Goal: Task Accomplishment & Management: Use online tool/utility

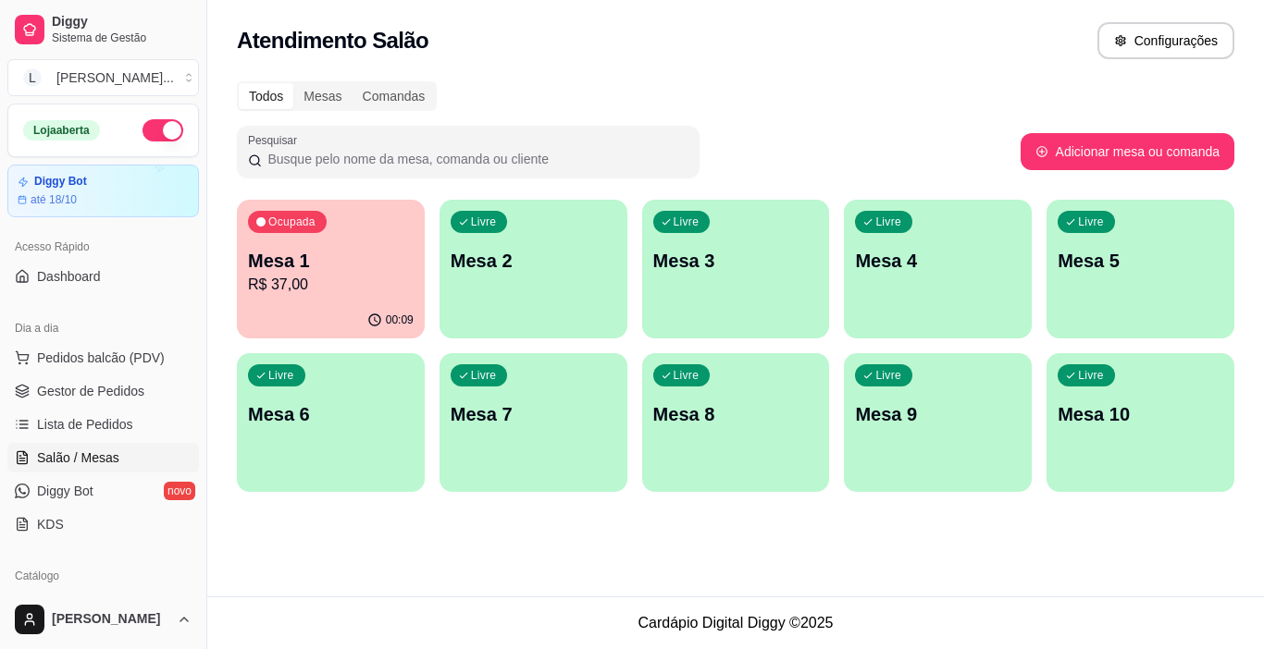
click at [475, 271] on p "Mesa 2" at bounding box center [534, 261] width 166 height 26
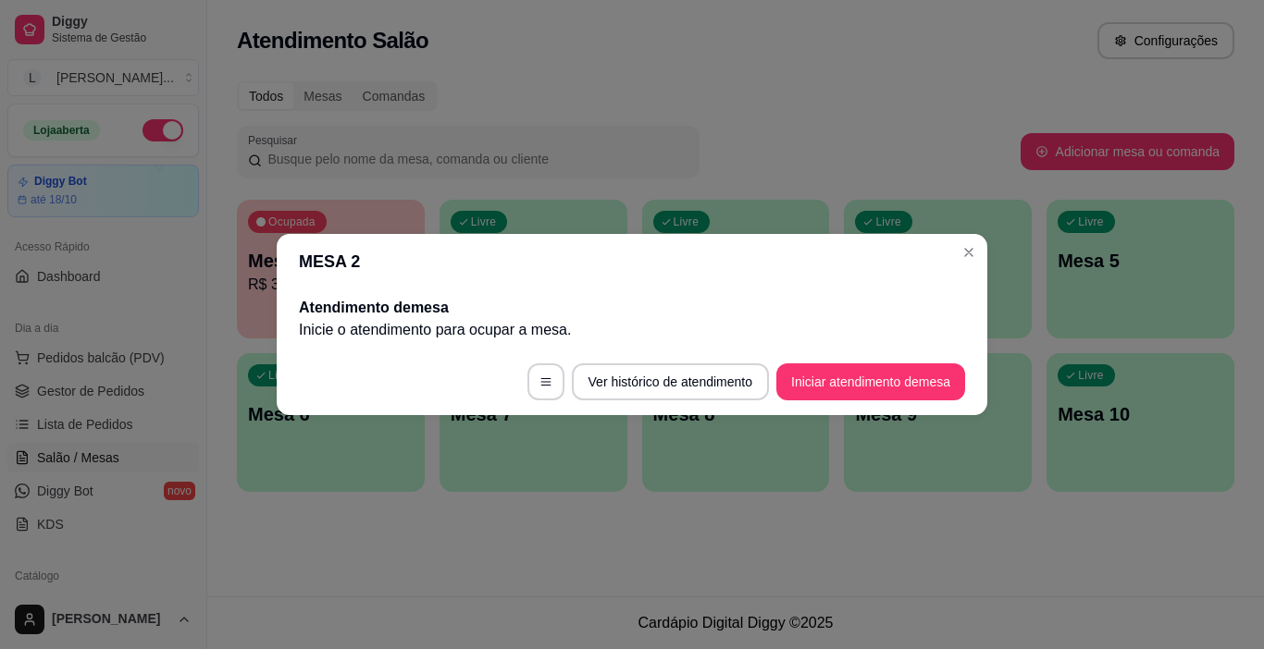
click at [847, 374] on button "Iniciar atendimento de mesa" at bounding box center [870, 382] width 189 height 37
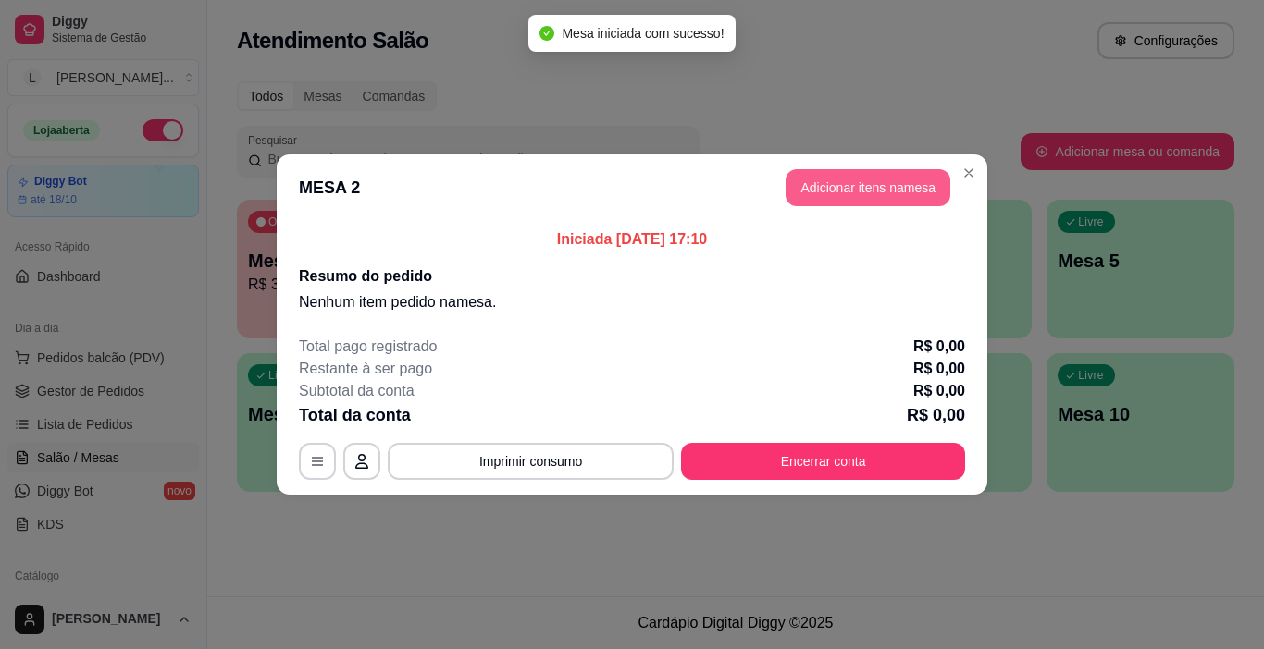
click at [870, 174] on button "Adicionar itens na mesa" at bounding box center [867, 187] width 165 height 37
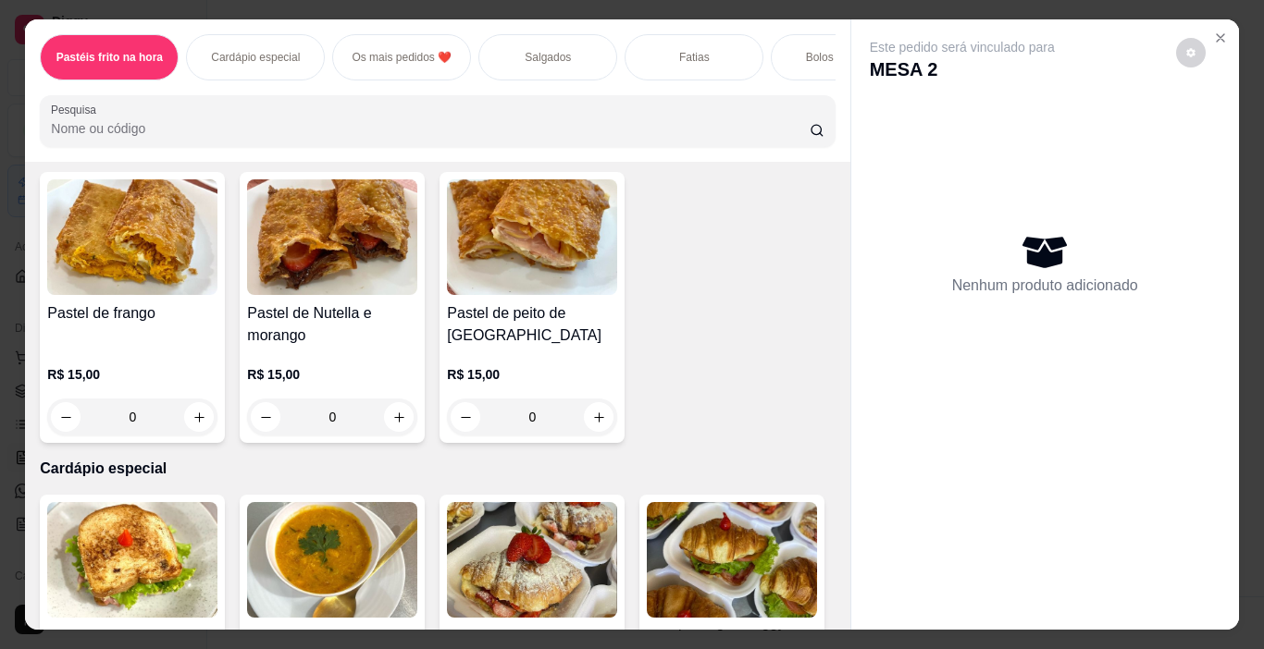
scroll to position [111, 0]
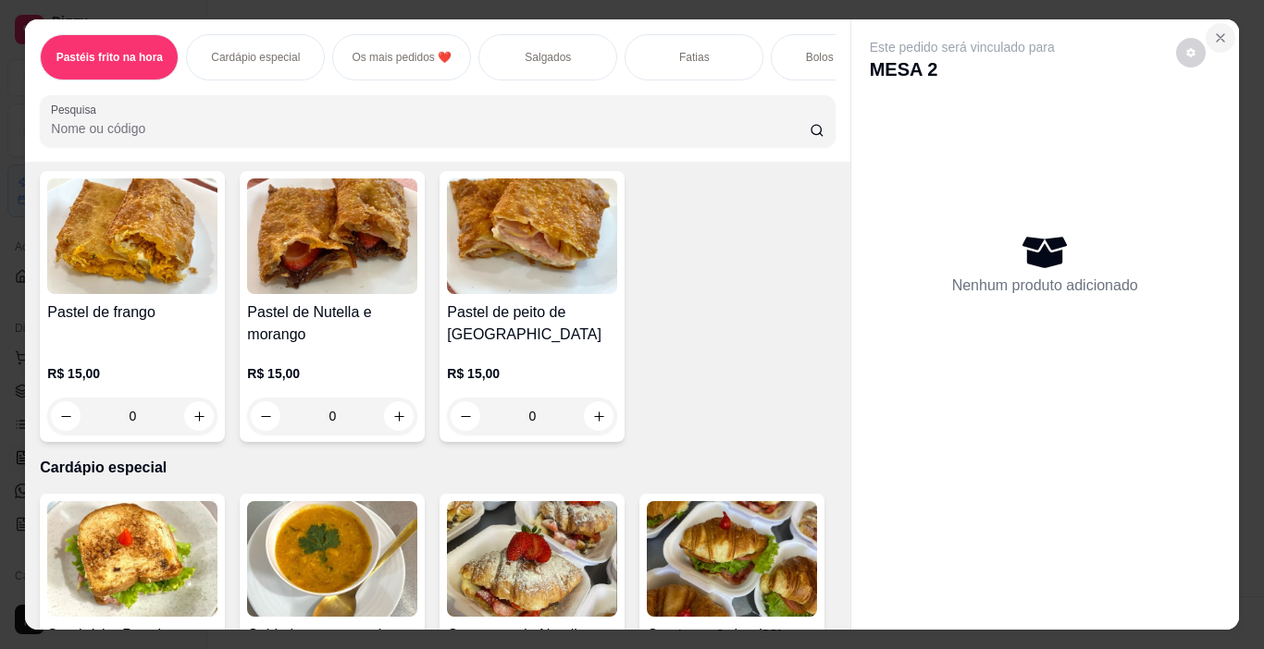
click at [1214, 31] on icon "Close" at bounding box center [1220, 38] width 15 height 15
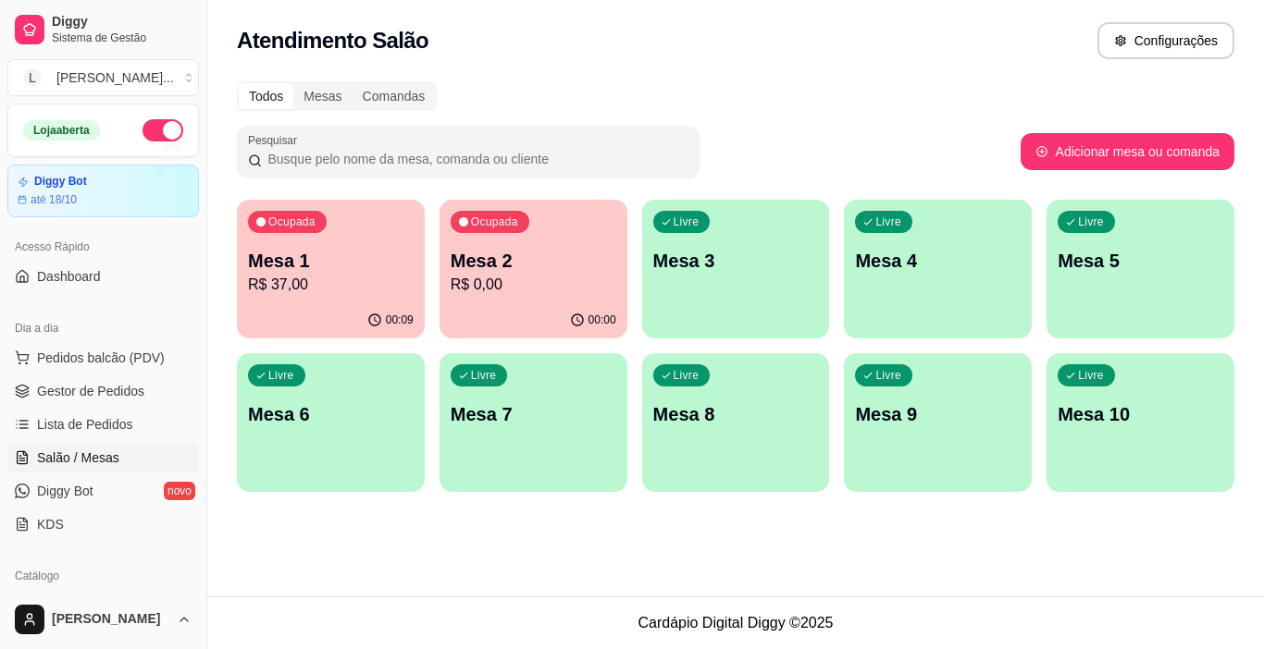
click at [237, 242] on div "Ocupada Mesa 1 R$ 37,00" at bounding box center [331, 251] width 188 height 103
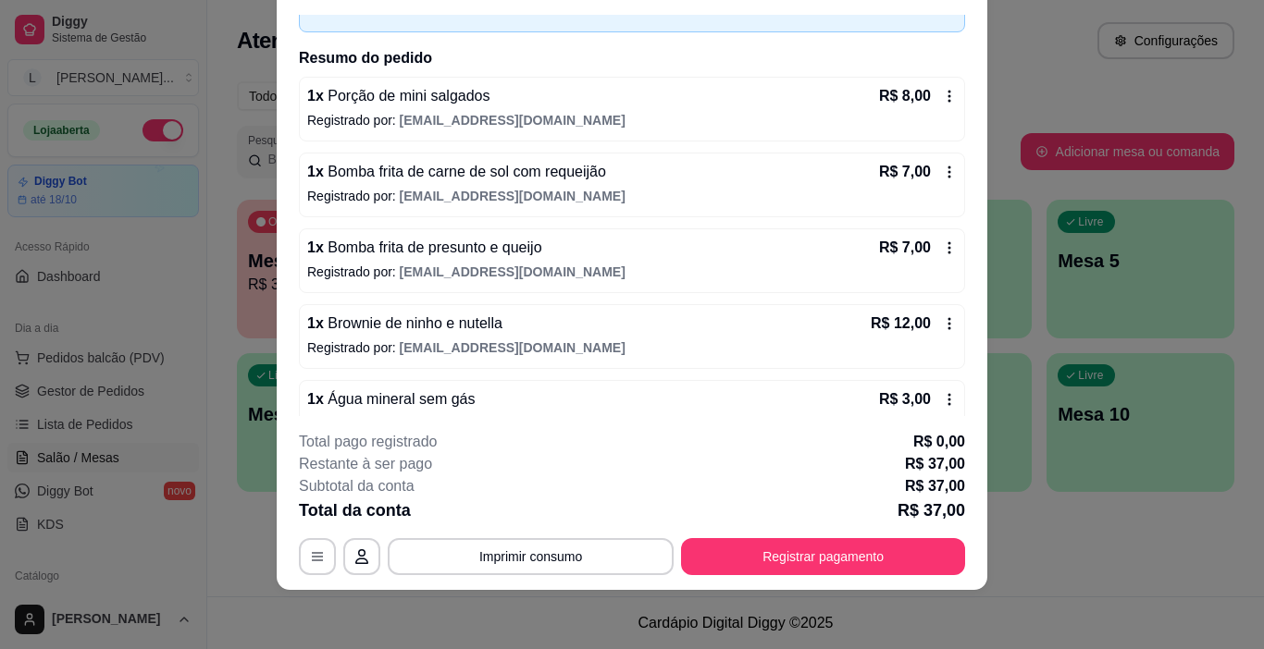
scroll to position [148, 0]
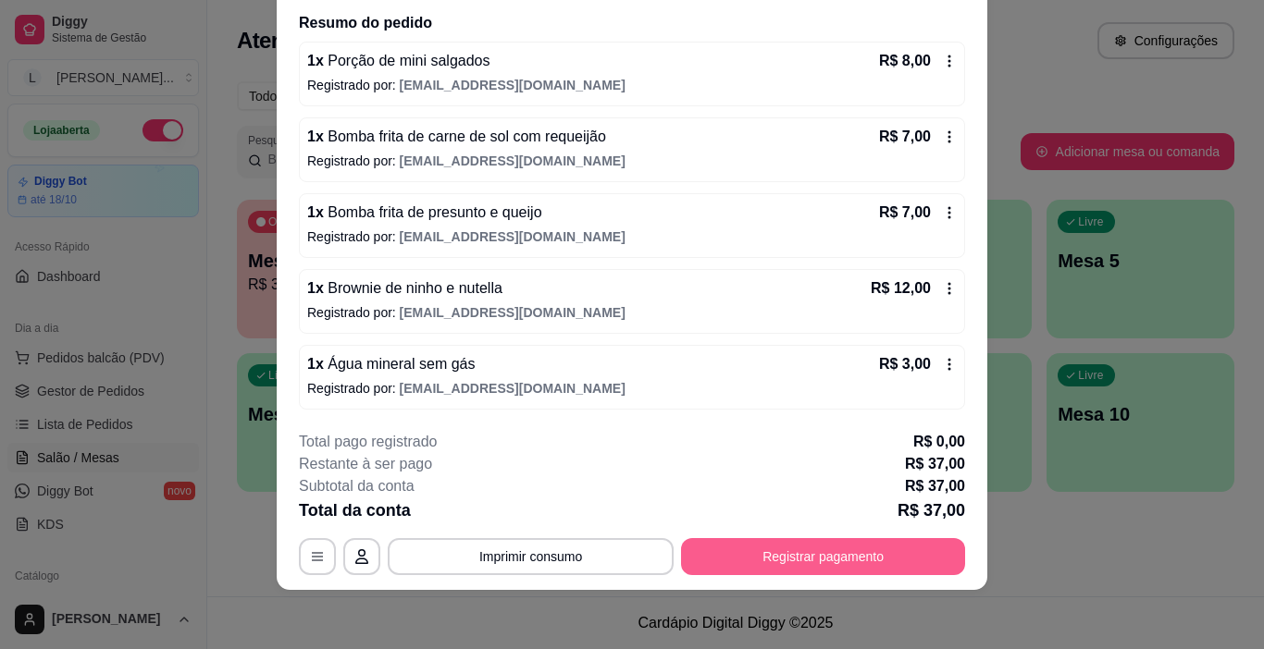
click at [771, 548] on button "Registrar pagamento" at bounding box center [823, 556] width 284 height 37
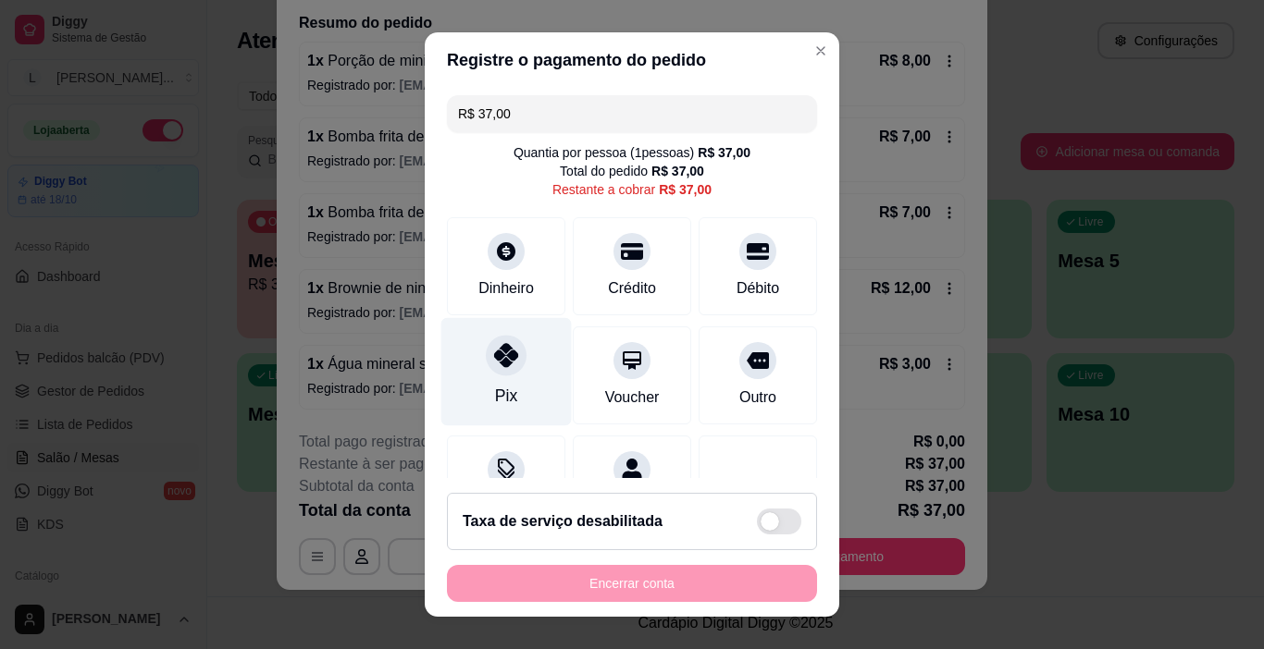
click at [521, 375] on div "Pix" at bounding box center [506, 372] width 130 height 108
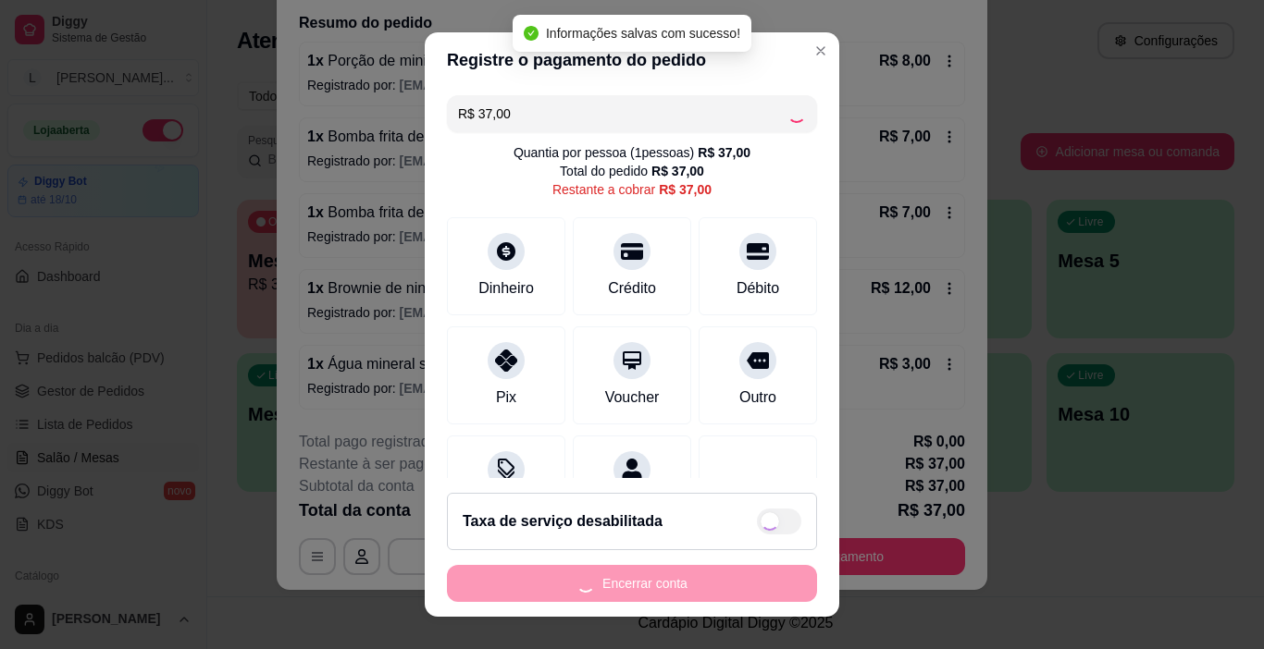
type input "R$ 0,00"
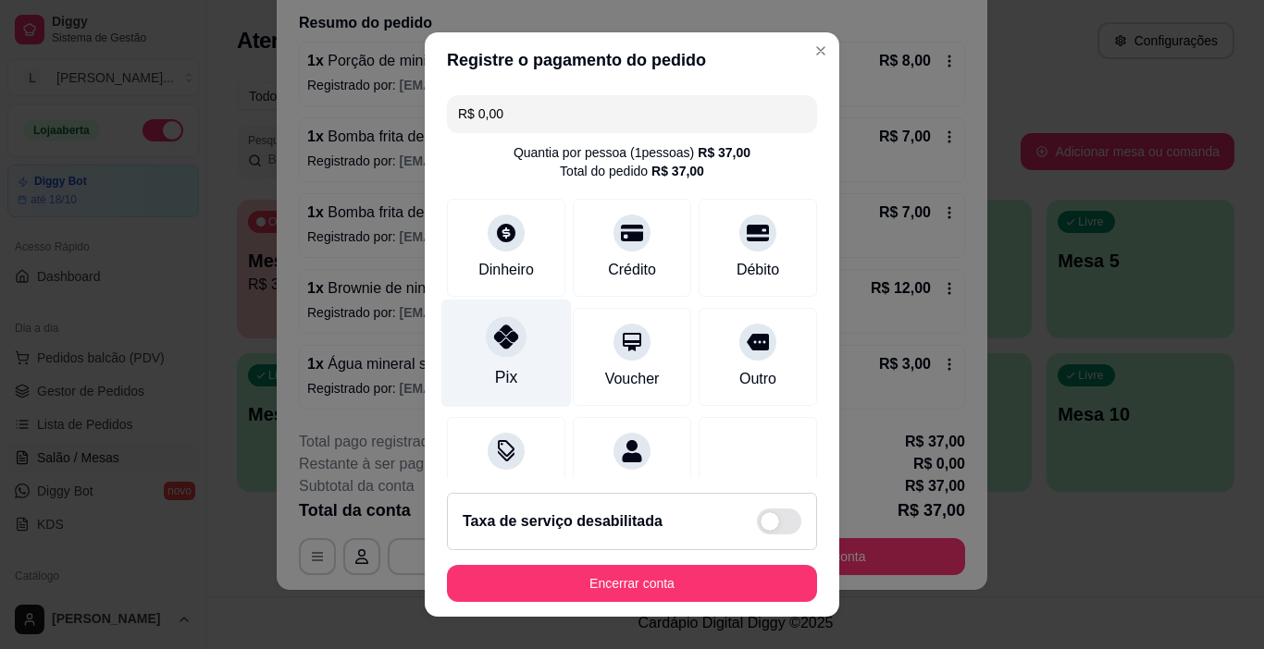
click at [491, 353] on div at bounding box center [506, 337] width 41 height 41
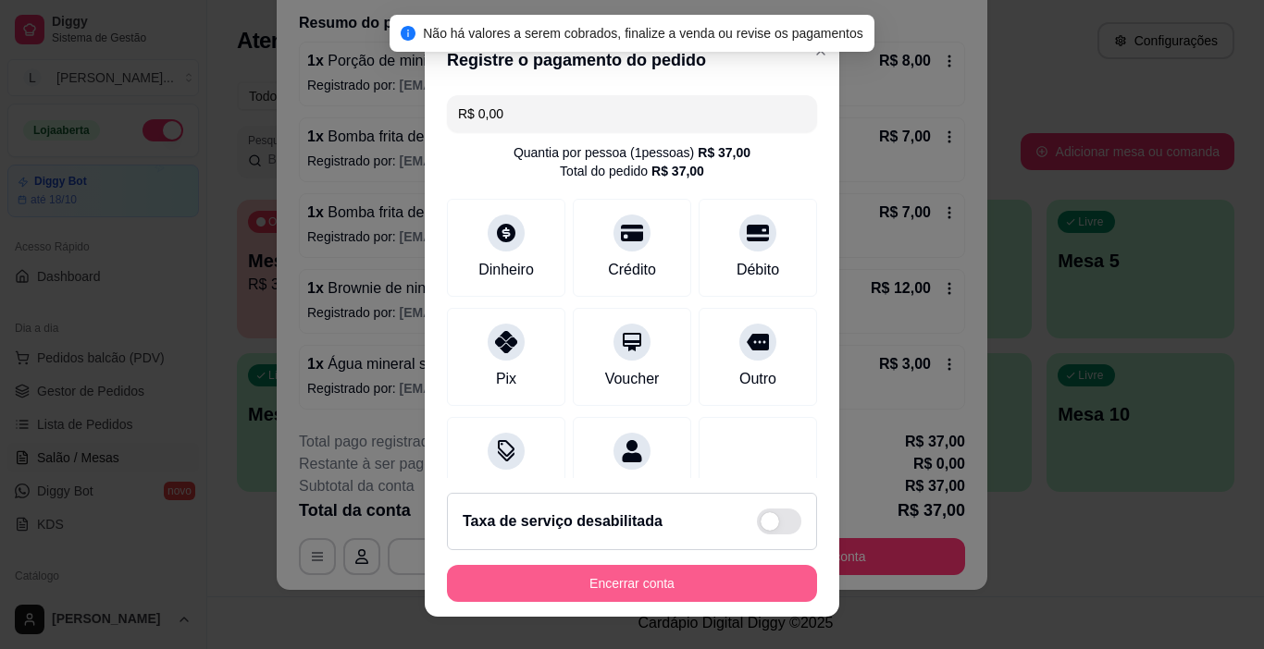
click at [606, 585] on button "Encerrar conta" at bounding box center [632, 583] width 370 height 37
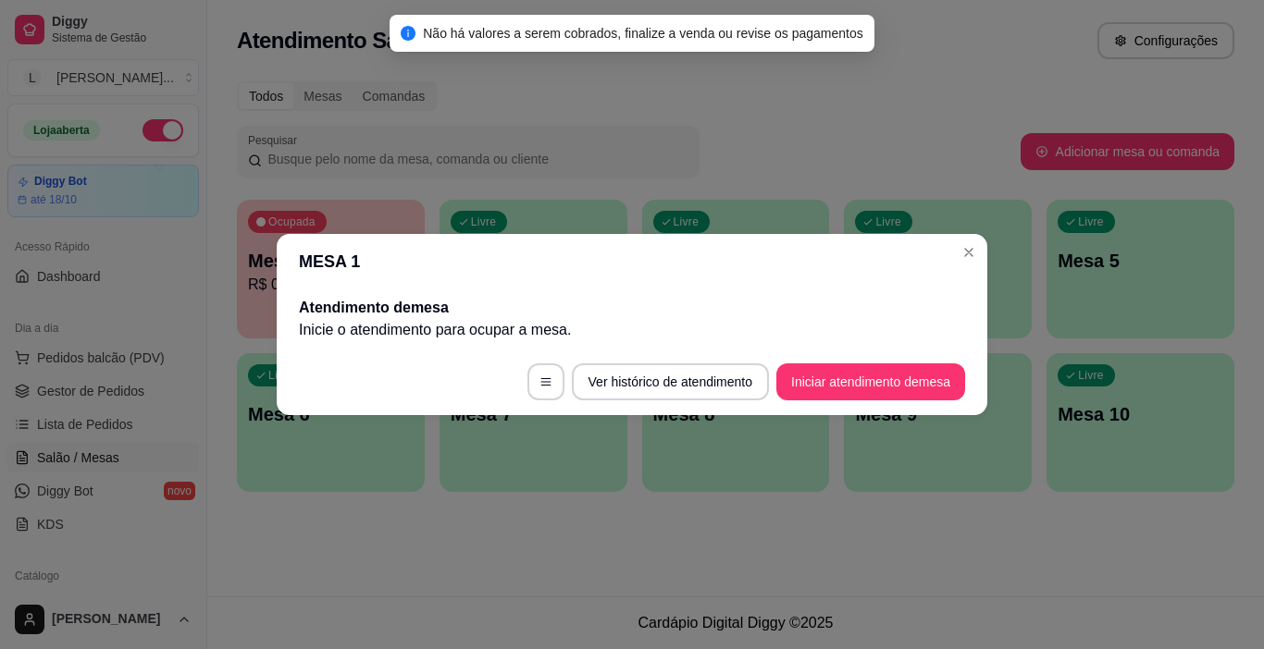
scroll to position [0, 0]
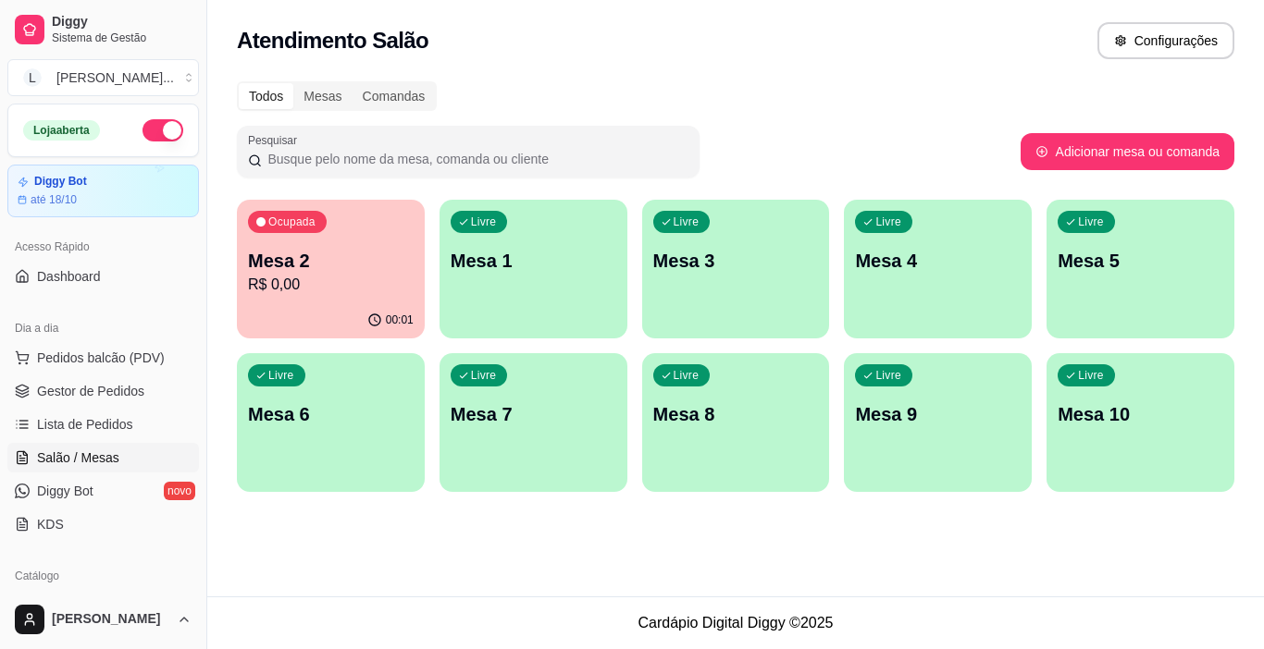
click at [521, 293] on div "Livre Mesa 1" at bounding box center [533, 258] width 188 height 117
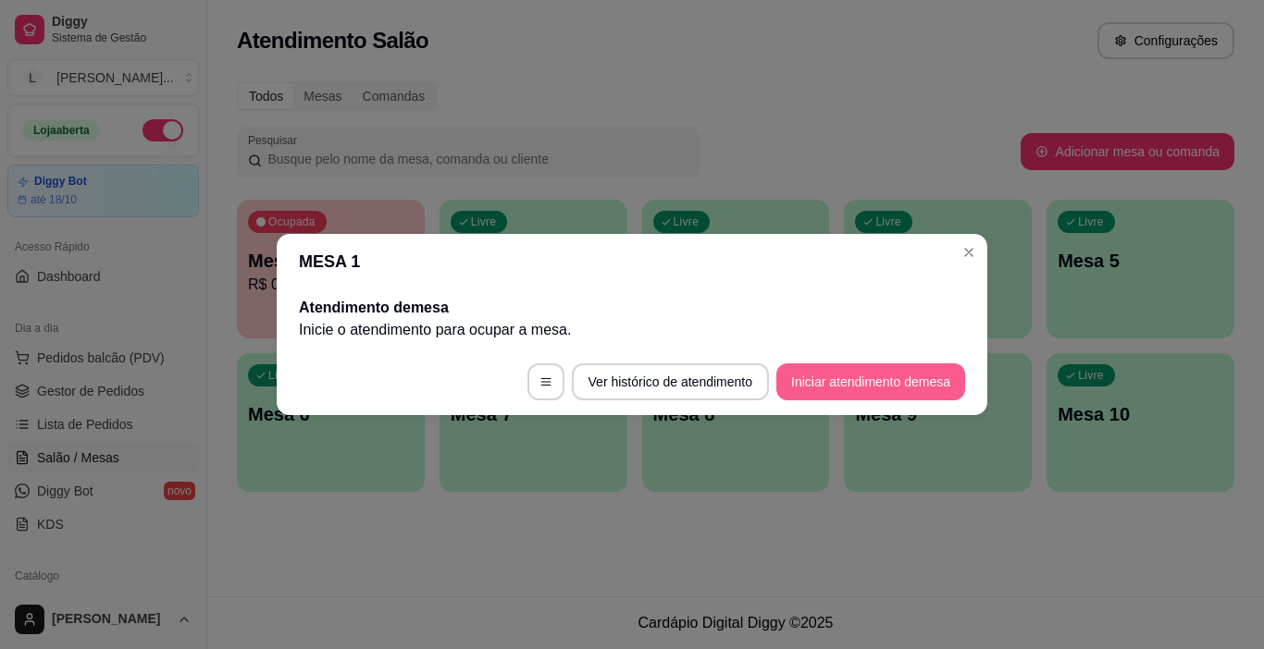
click at [888, 388] on button "Iniciar atendimento de mesa" at bounding box center [870, 382] width 189 height 37
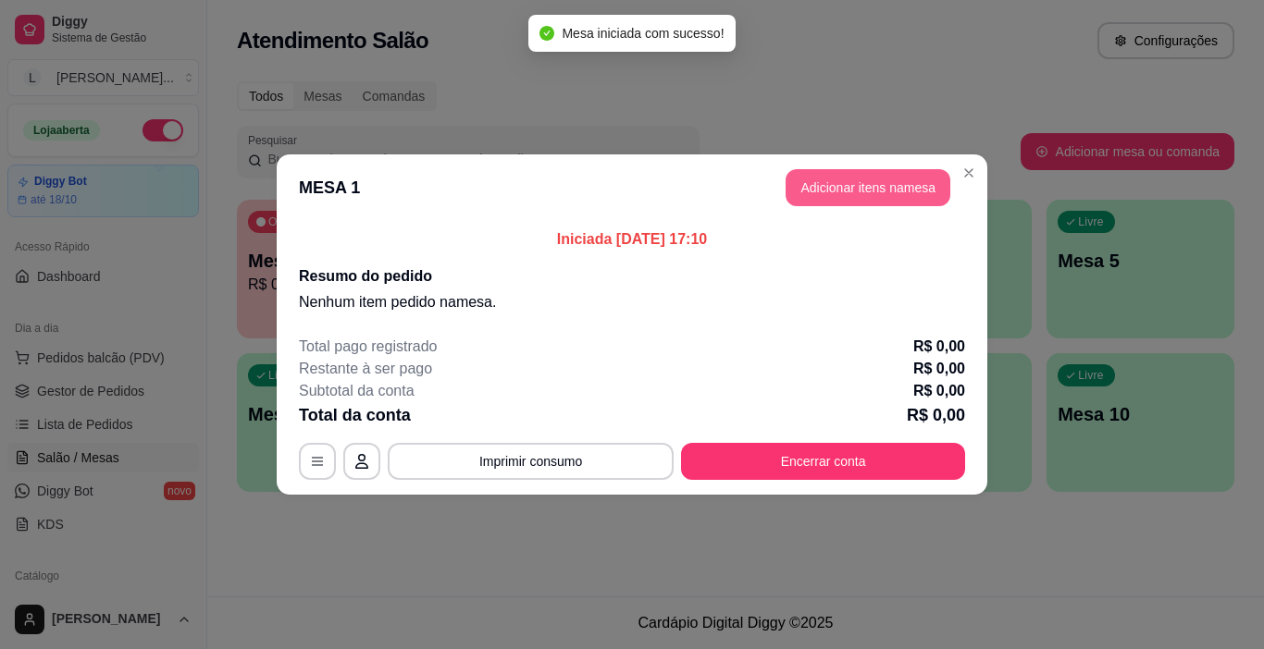
click at [895, 193] on button "Adicionar itens na mesa" at bounding box center [867, 187] width 165 height 37
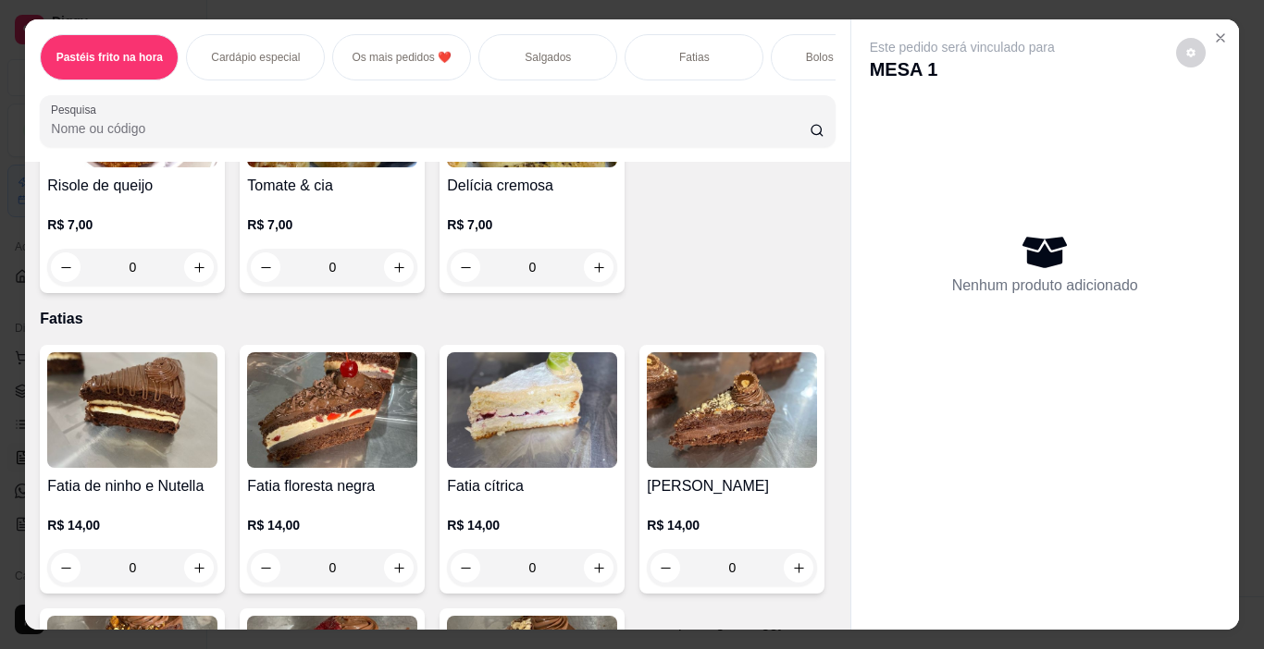
scroll to position [1580, 0]
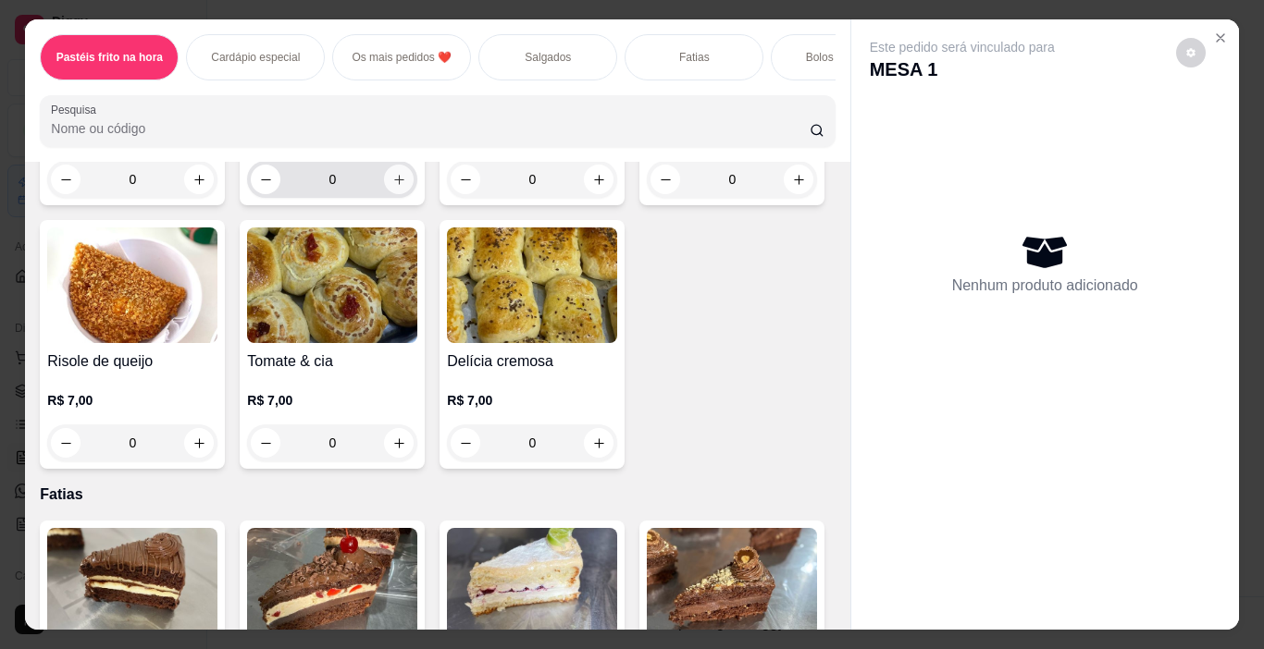
click at [406, 187] on icon "increase-product-quantity" at bounding box center [399, 180] width 14 height 14
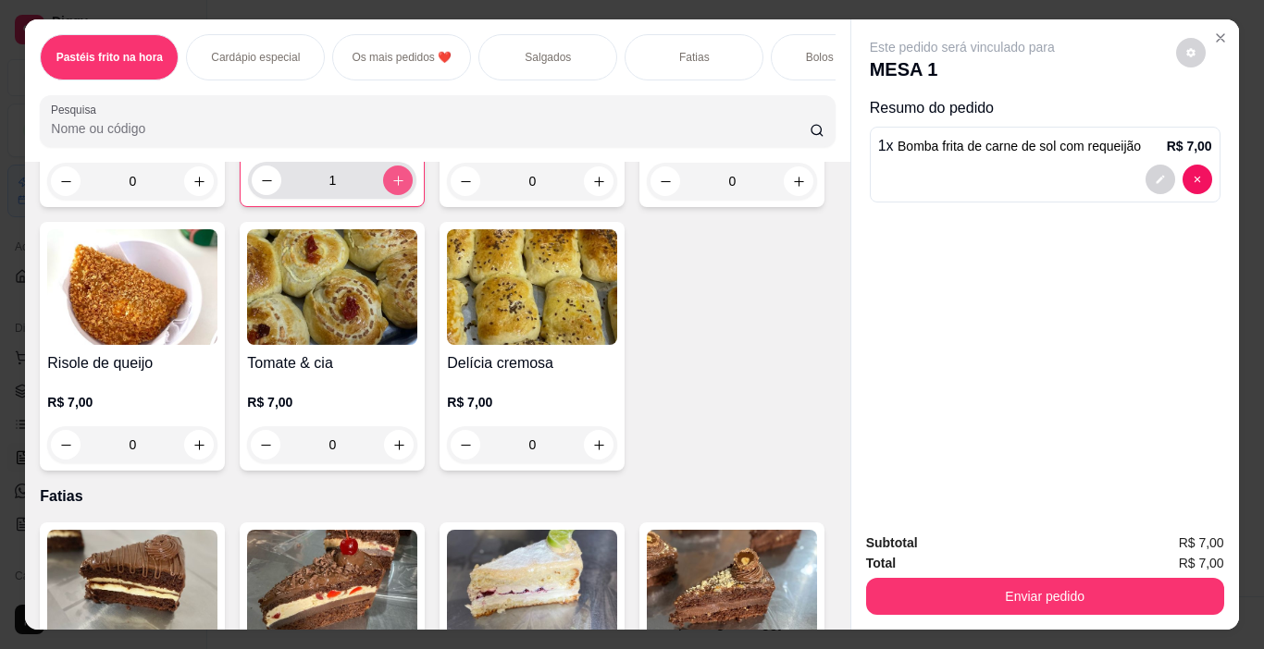
type input "1"
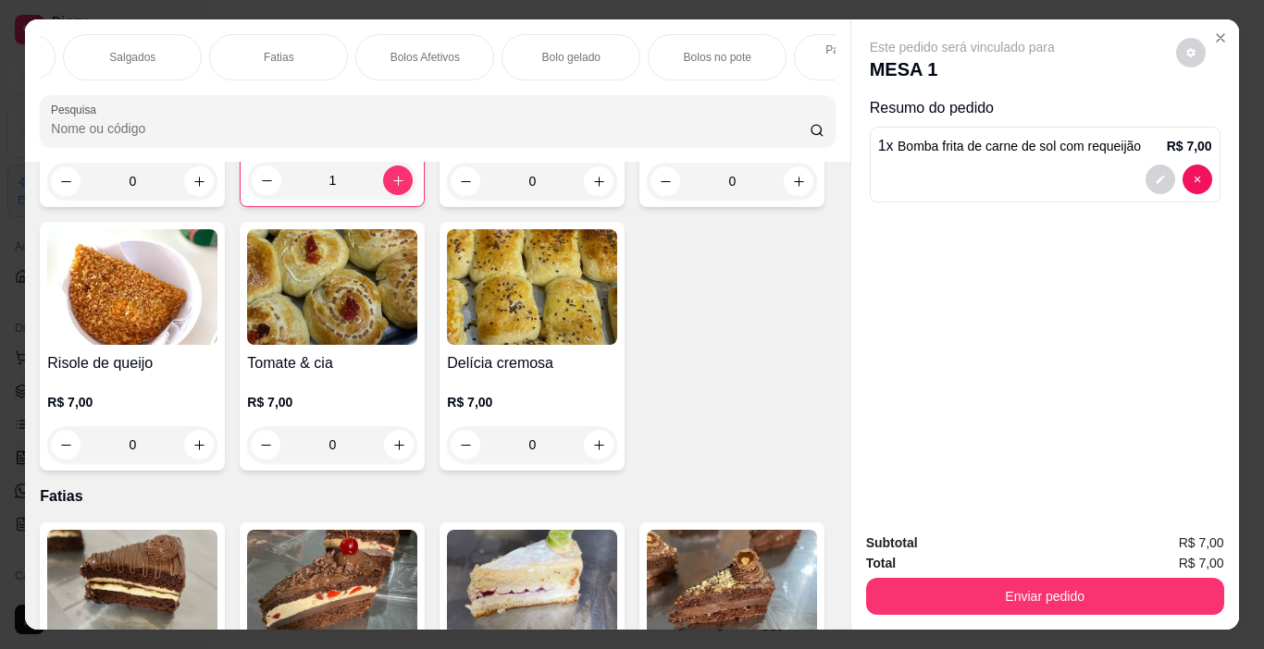
scroll to position [0, 427]
click at [300, 49] on div "Fatias" at bounding box center [266, 57] width 139 height 46
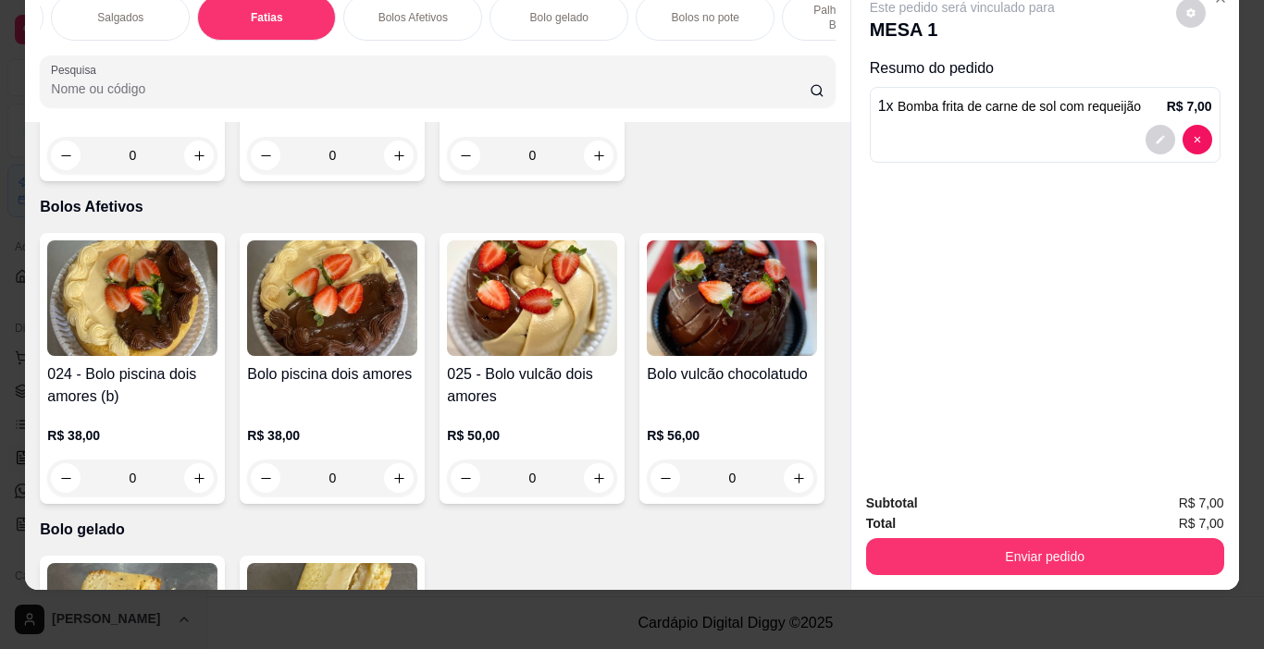
type input "1"
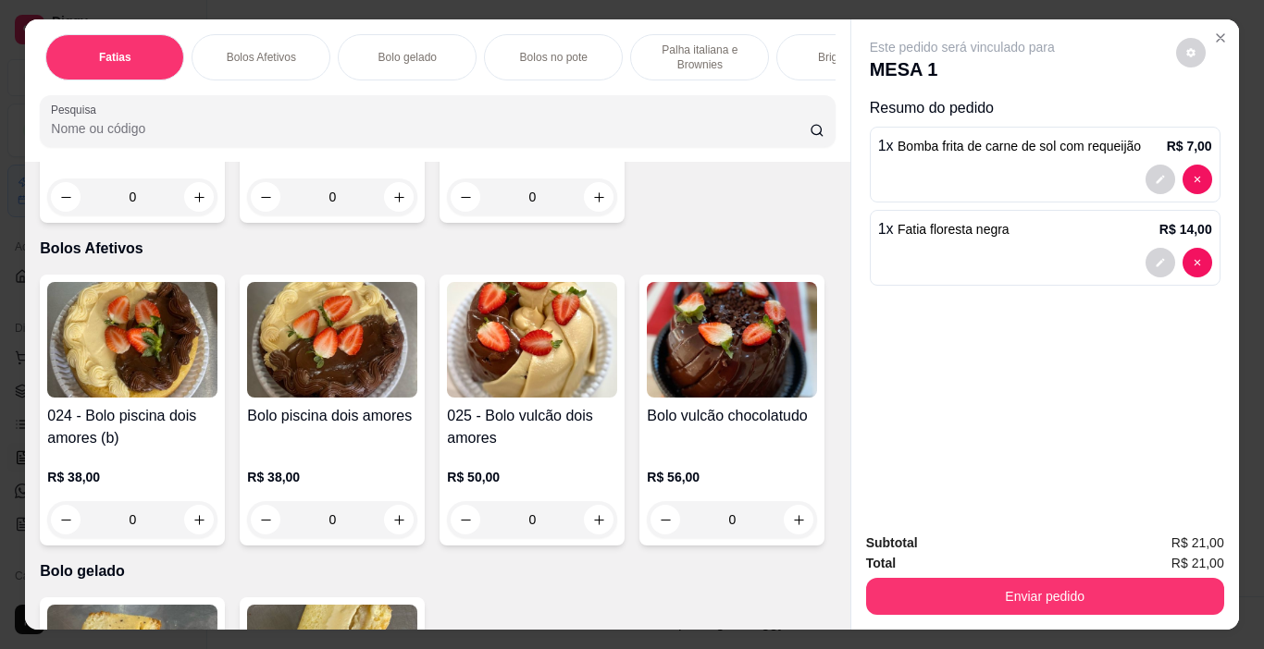
scroll to position [0, 2560]
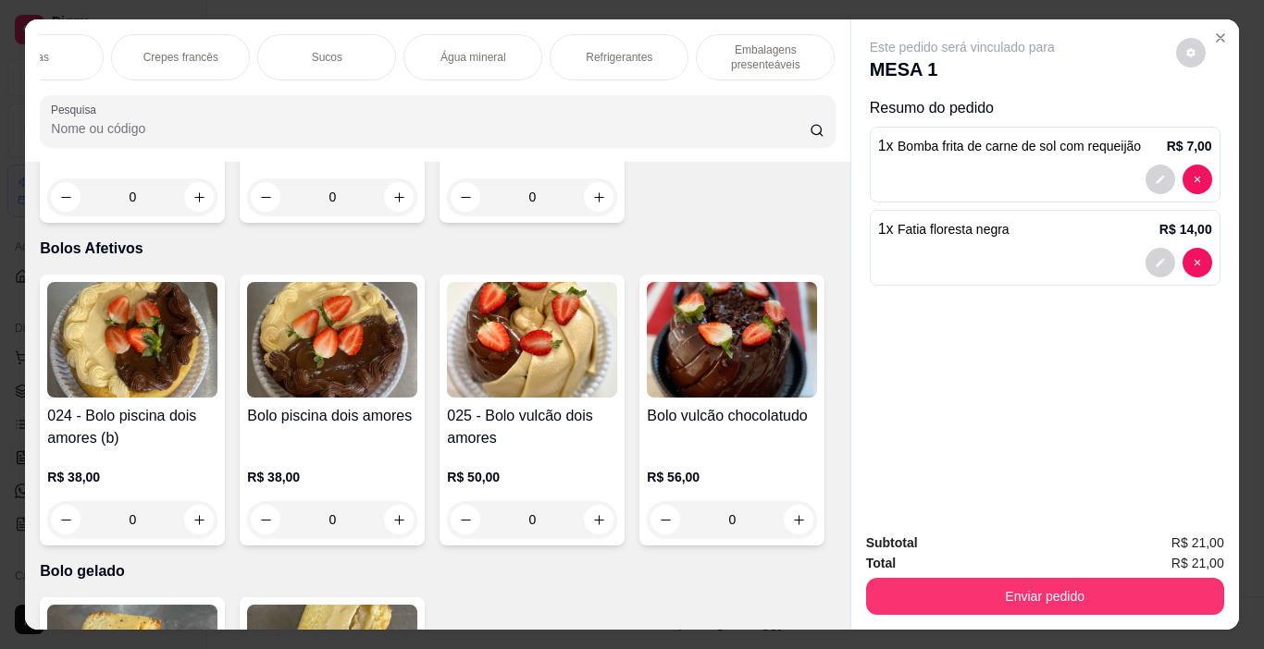
click at [619, 50] on p "Refrigerantes" at bounding box center [619, 57] width 67 height 15
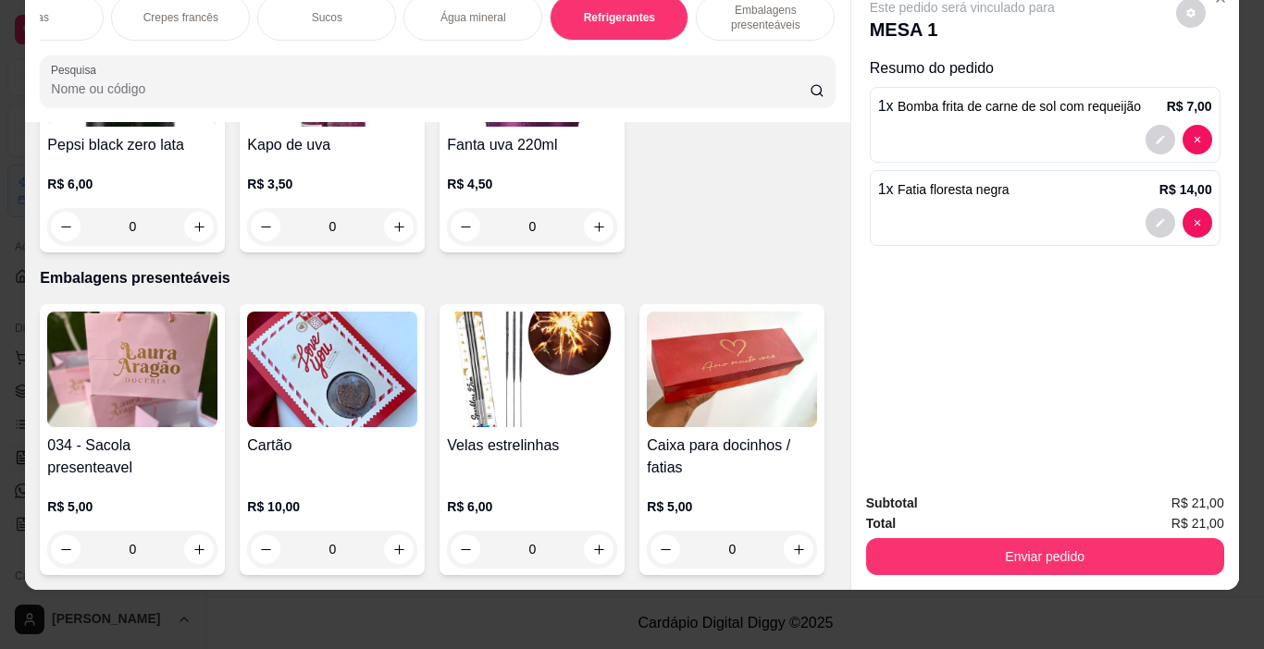
scroll to position [9900, 0]
type input "1"
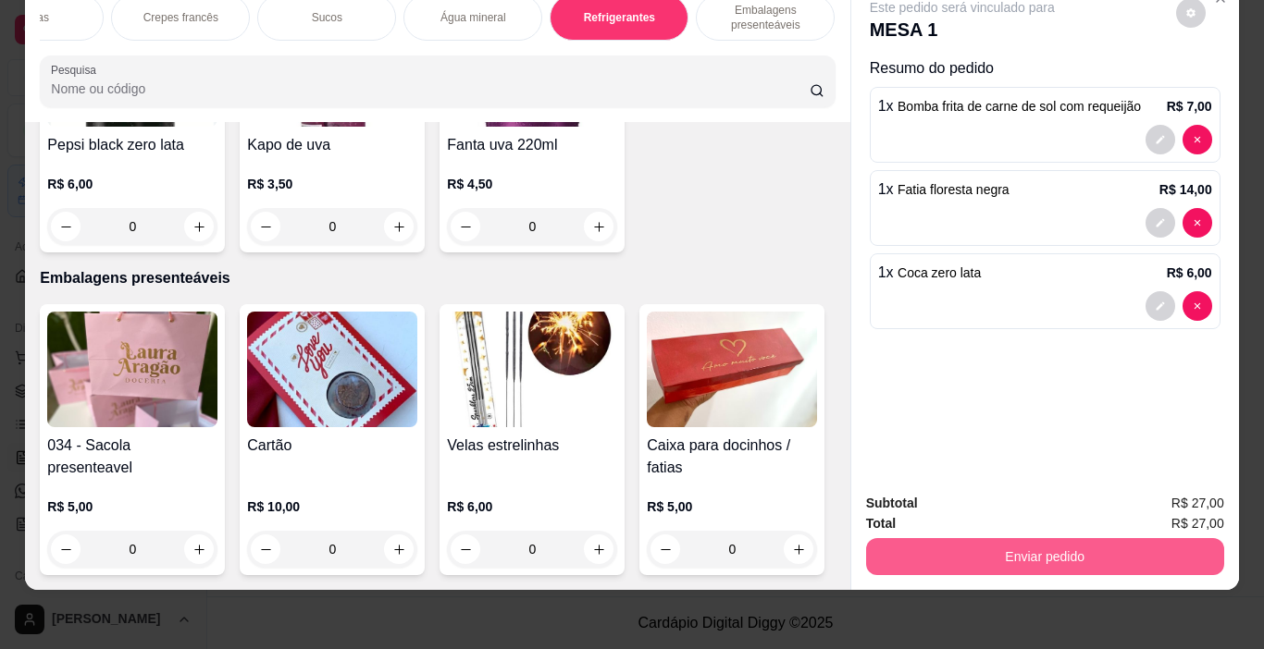
click at [1044, 539] on button "Enviar pedido" at bounding box center [1045, 556] width 358 height 37
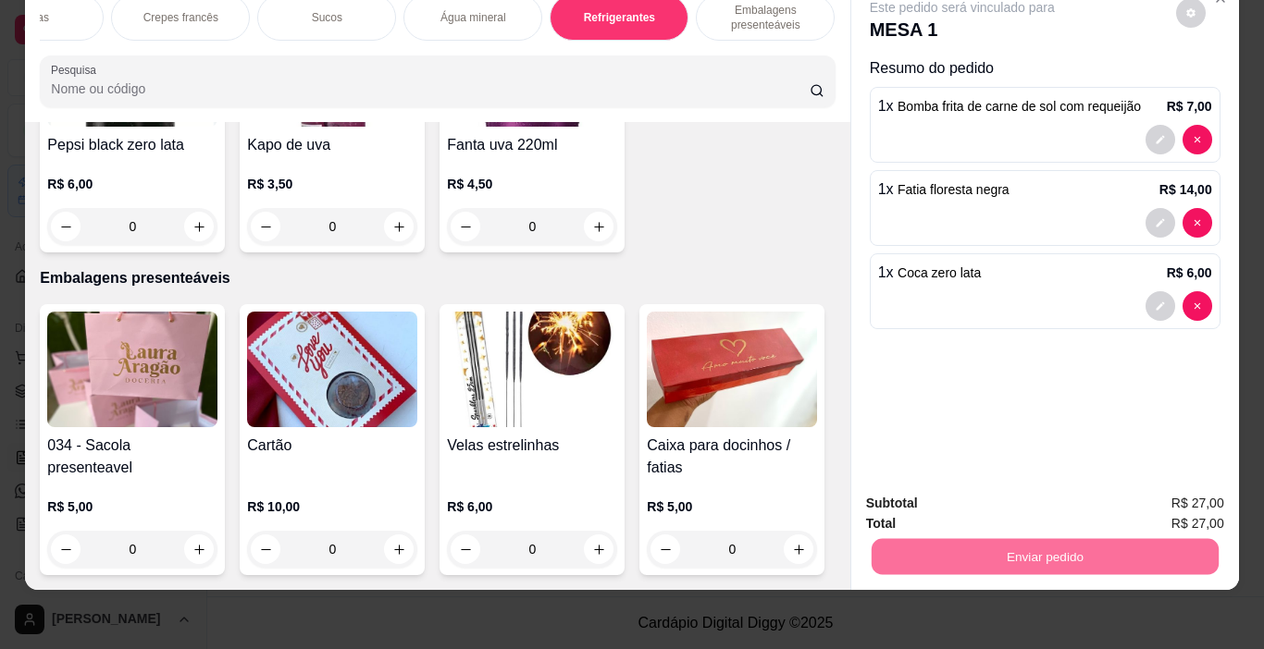
click at [1197, 487] on button "Enviar pedido" at bounding box center [1175, 497] width 105 height 35
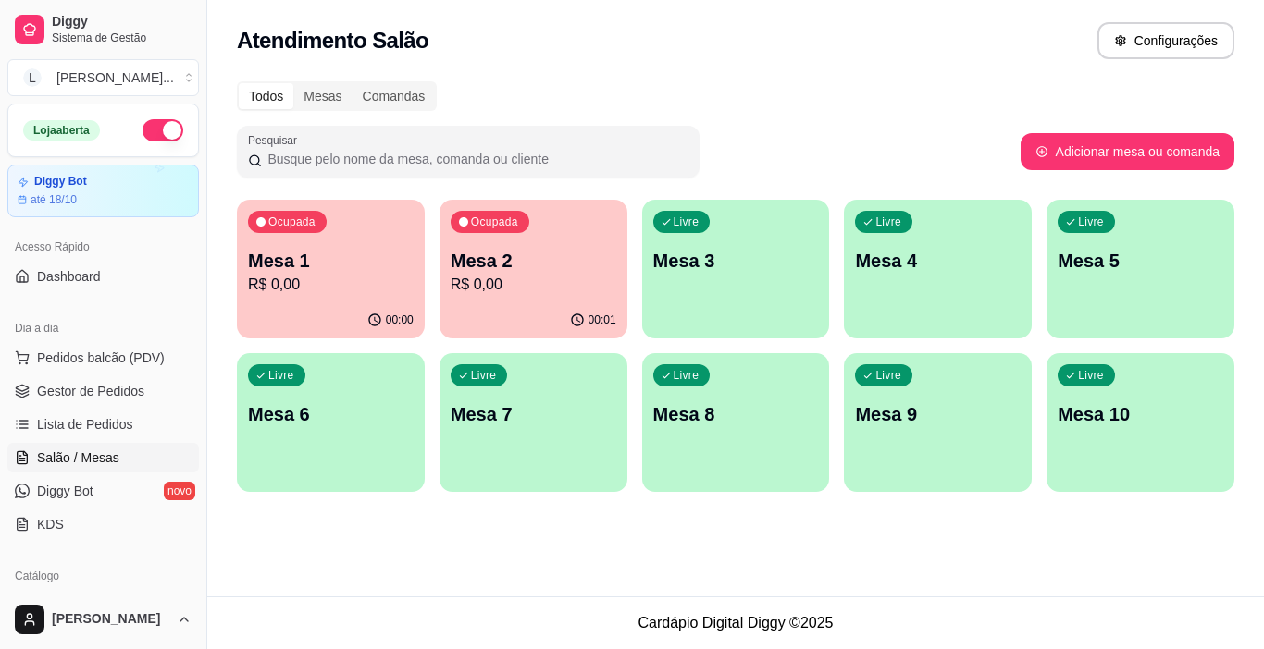
click at [524, 294] on p "R$ 0,00" at bounding box center [534, 285] width 166 height 22
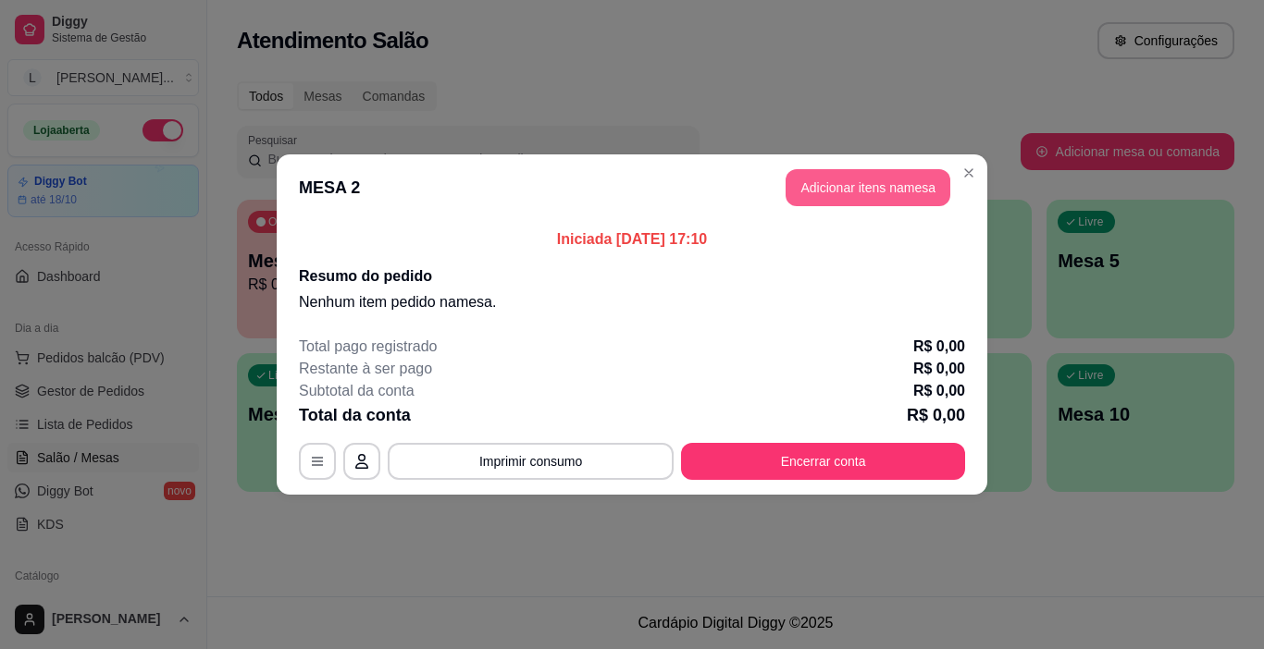
click at [883, 191] on button "Adicionar itens na mesa" at bounding box center [867, 187] width 165 height 37
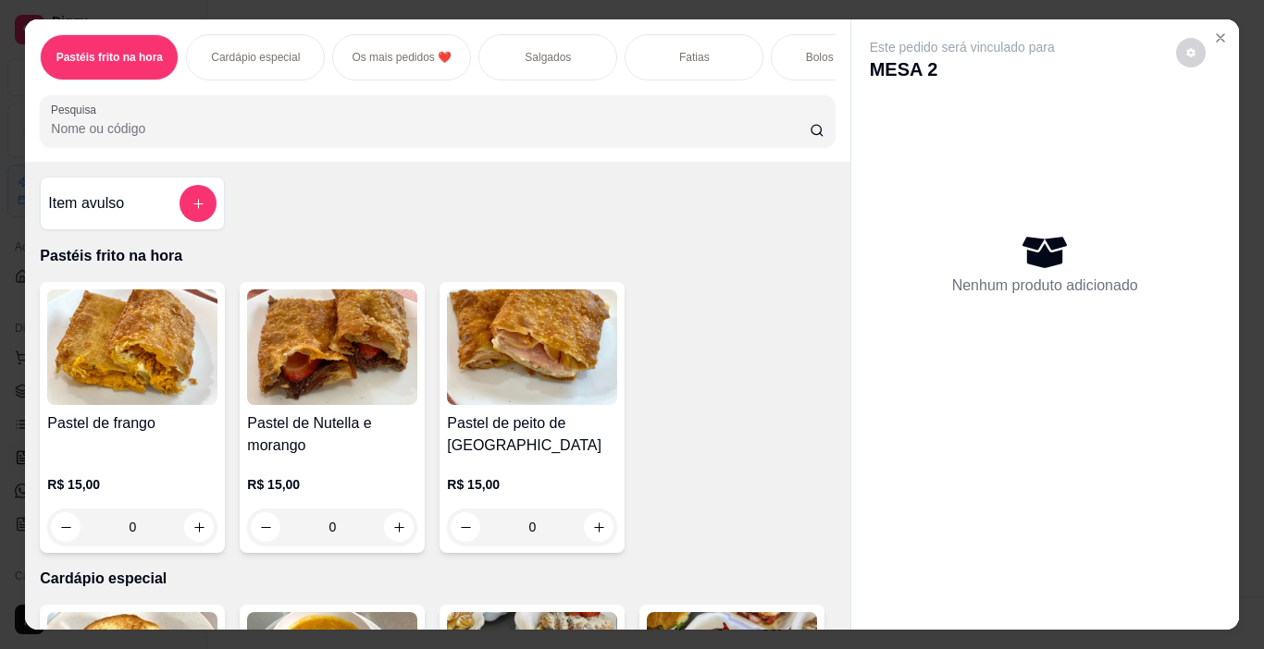
click at [565, 60] on div "Salgados" at bounding box center [547, 57] width 139 height 46
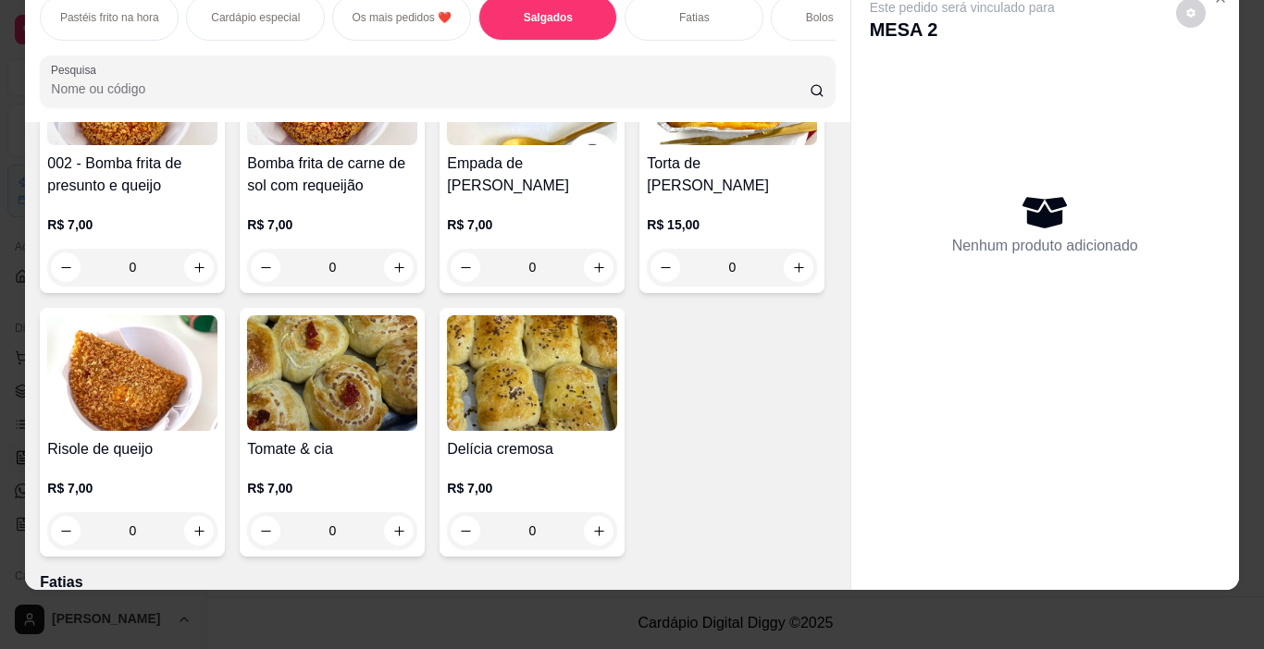
scroll to position [1478, 0]
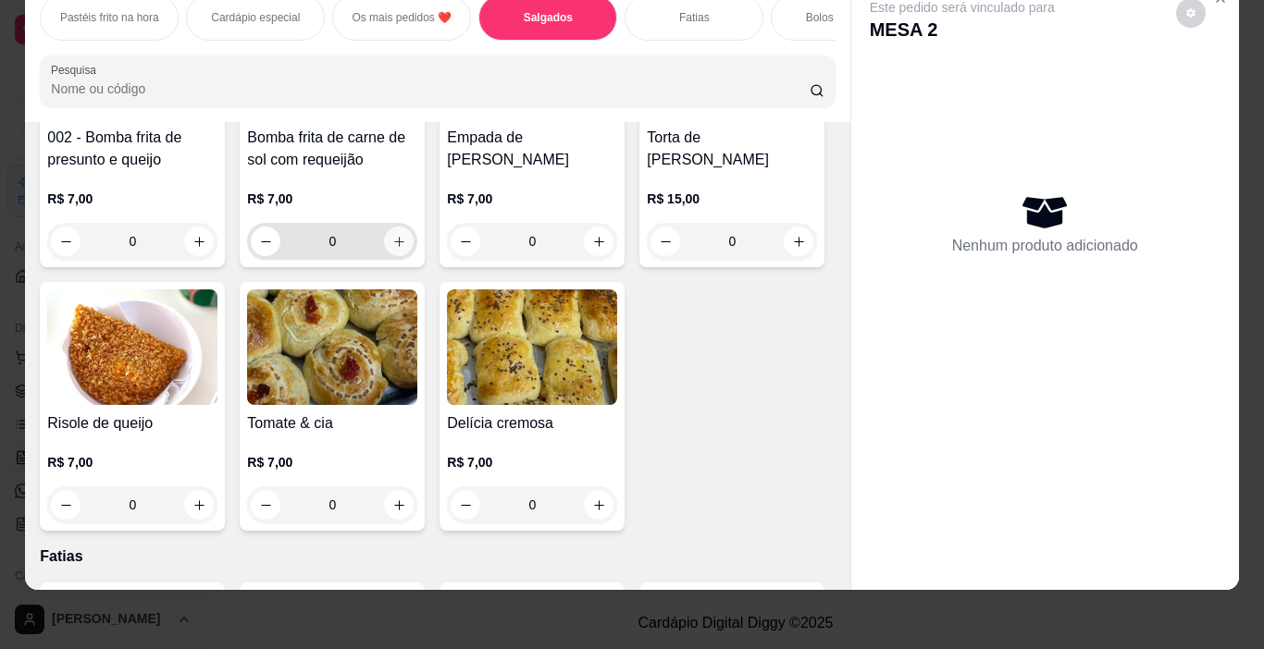
click at [406, 249] on icon "increase-product-quantity" at bounding box center [399, 242] width 14 height 14
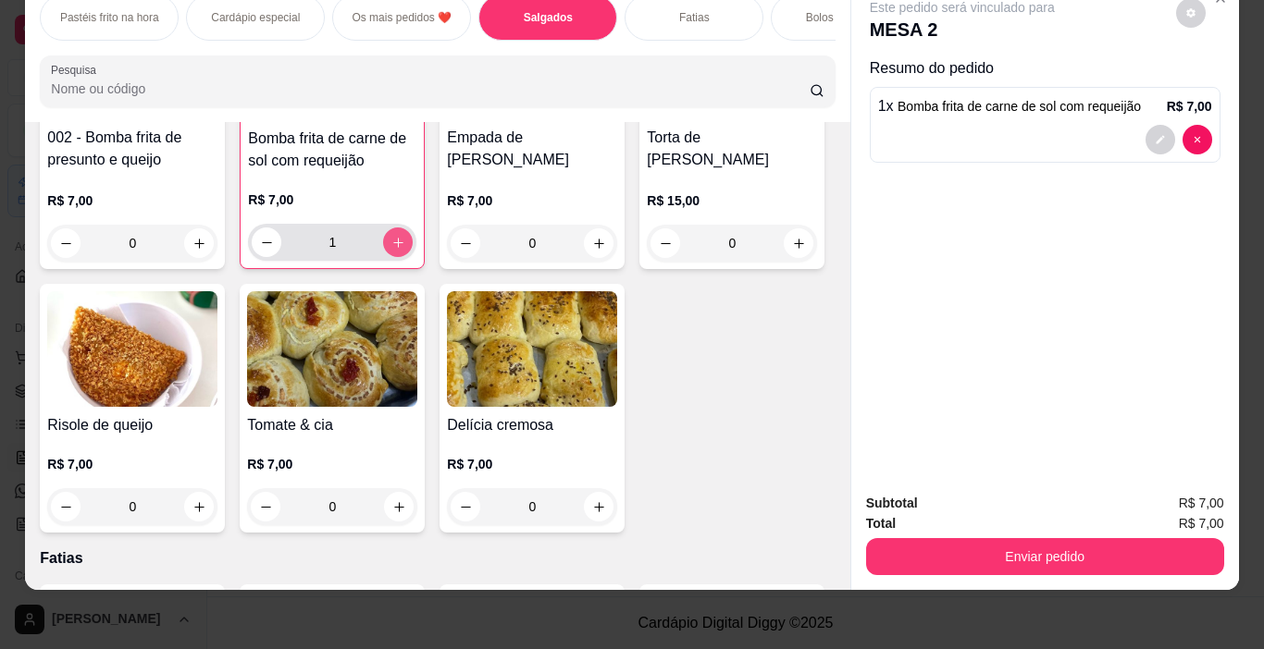
type input "1"
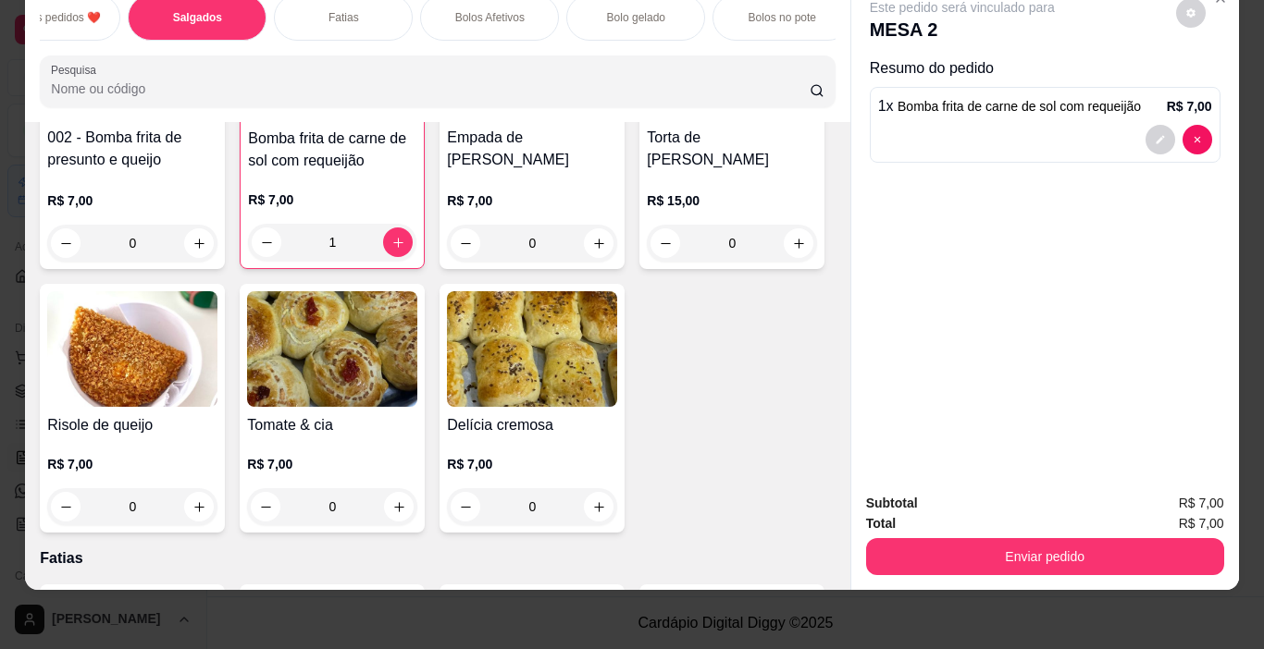
scroll to position [0, 371]
click at [348, 14] on div "Fatias" at bounding box center [322, 17] width 139 height 46
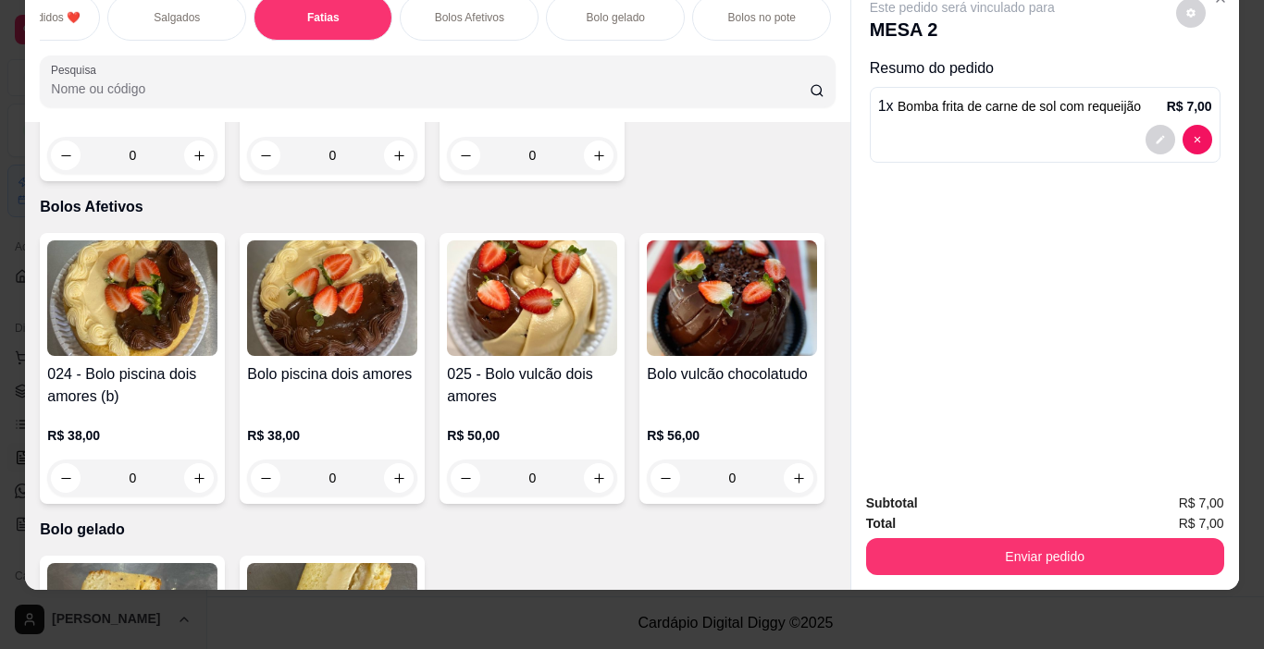
scroll to position [0, 2560]
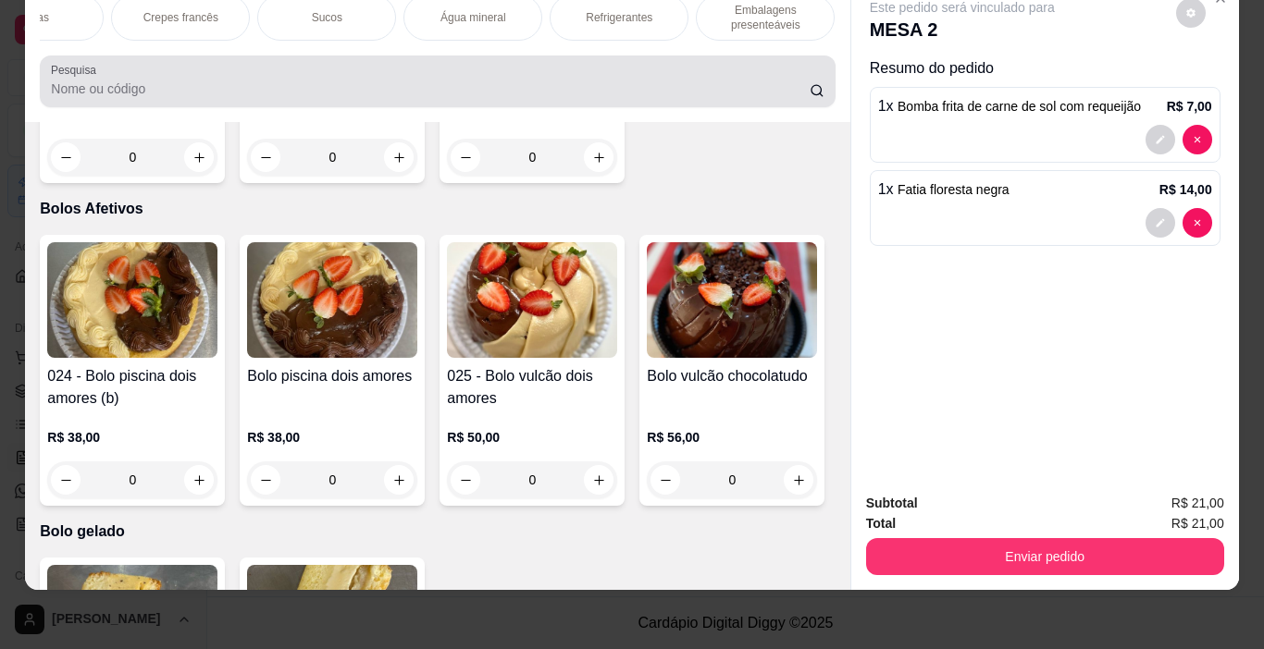
type input "1"
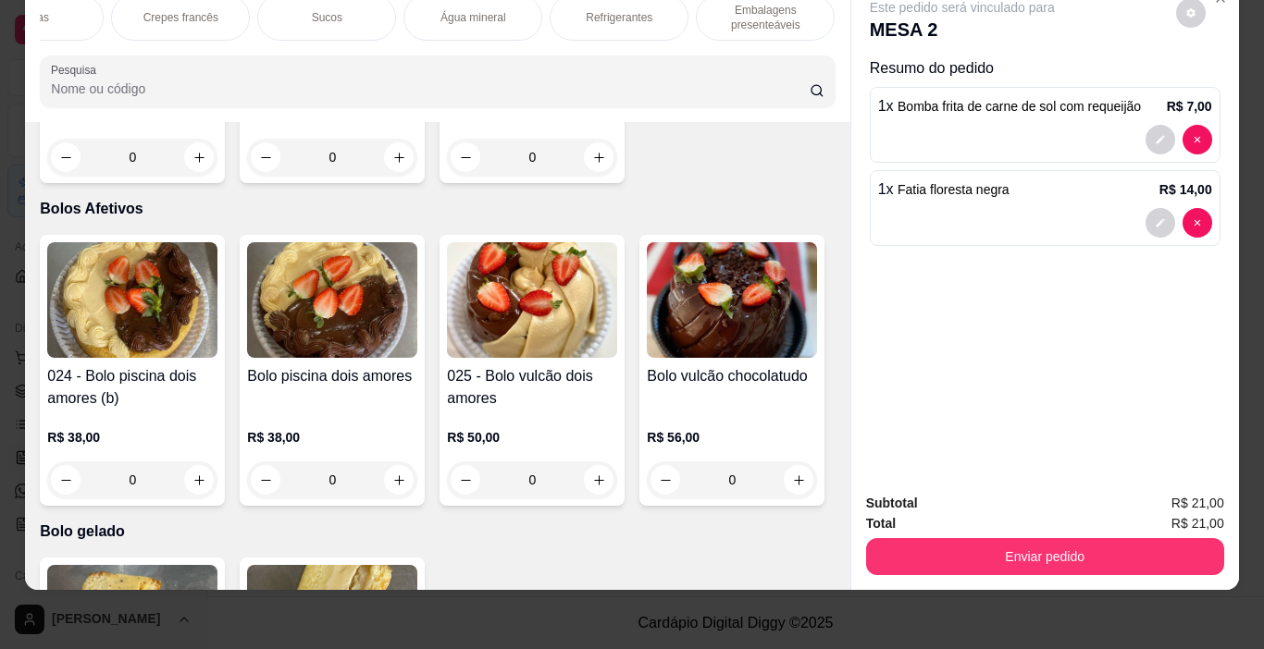
click at [626, 10] on p "Refrigerantes" at bounding box center [619, 17] width 67 height 15
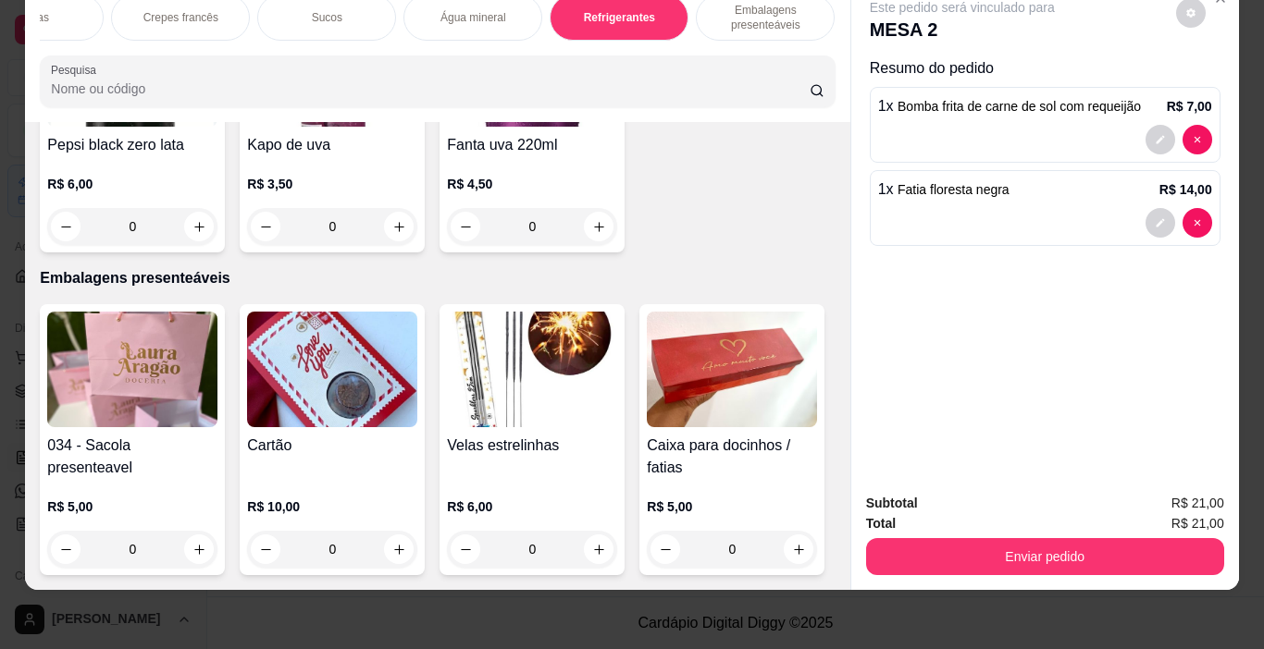
scroll to position [9808, 0]
type input "1"
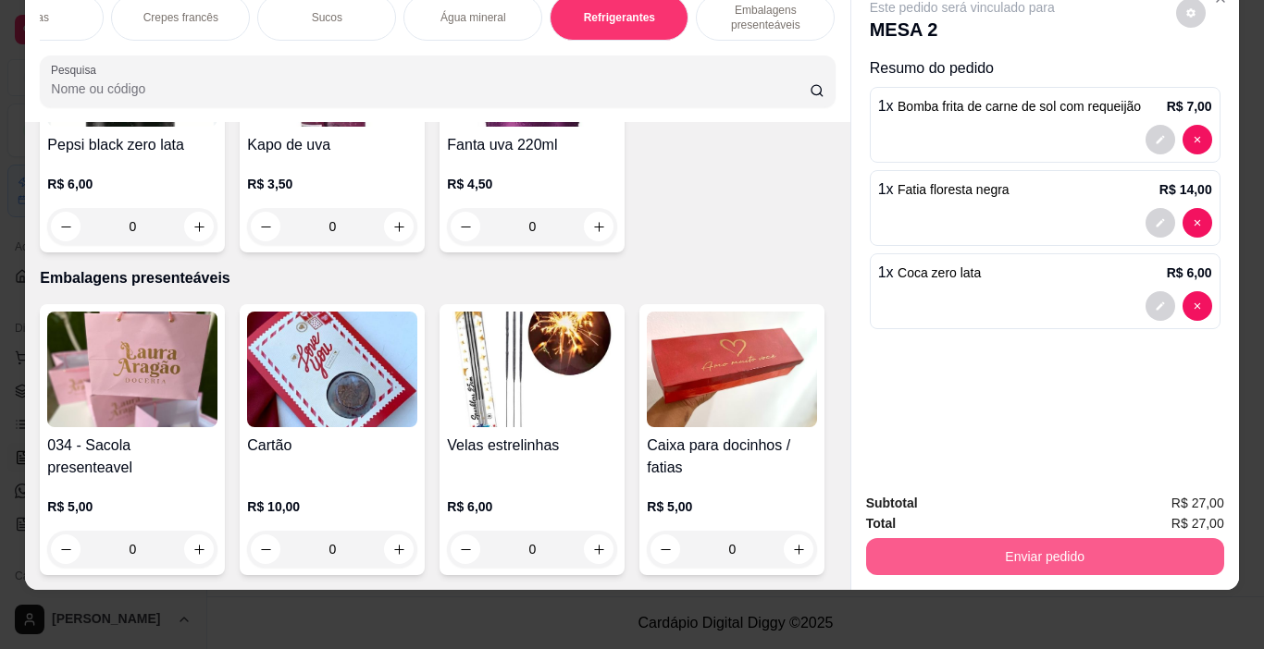
click at [1050, 540] on button "Enviar pedido" at bounding box center [1045, 556] width 358 height 37
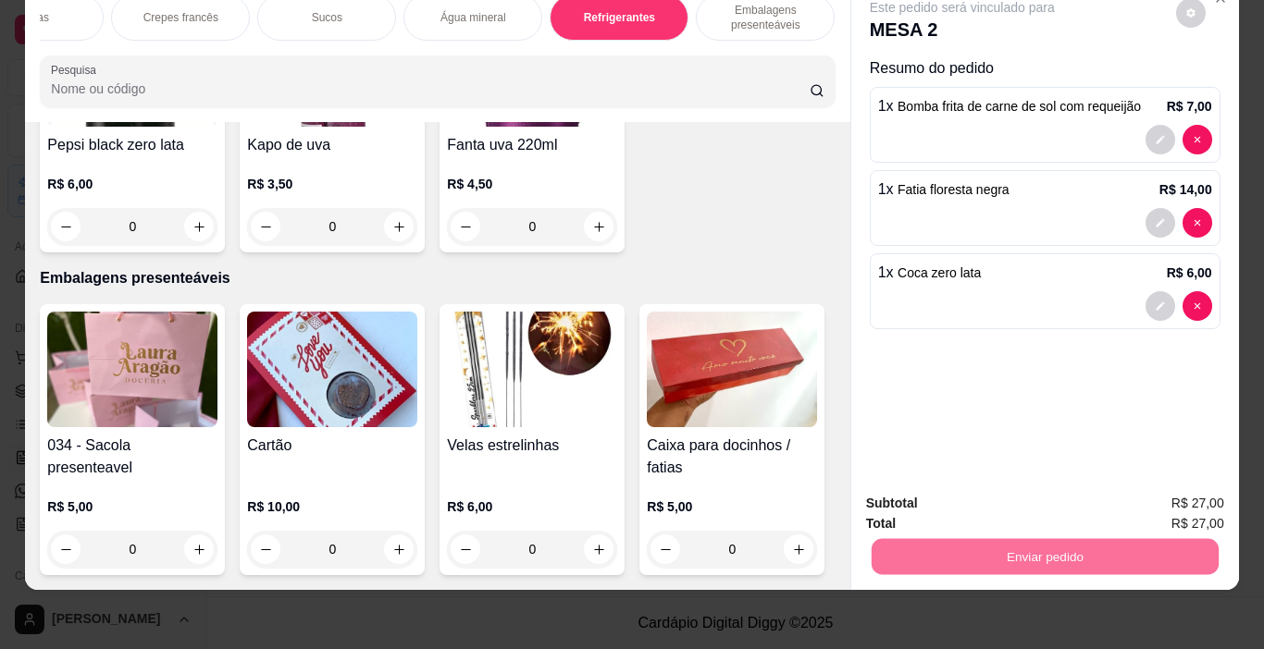
click at [1175, 497] on button "Enviar pedido" at bounding box center [1175, 497] width 105 height 35
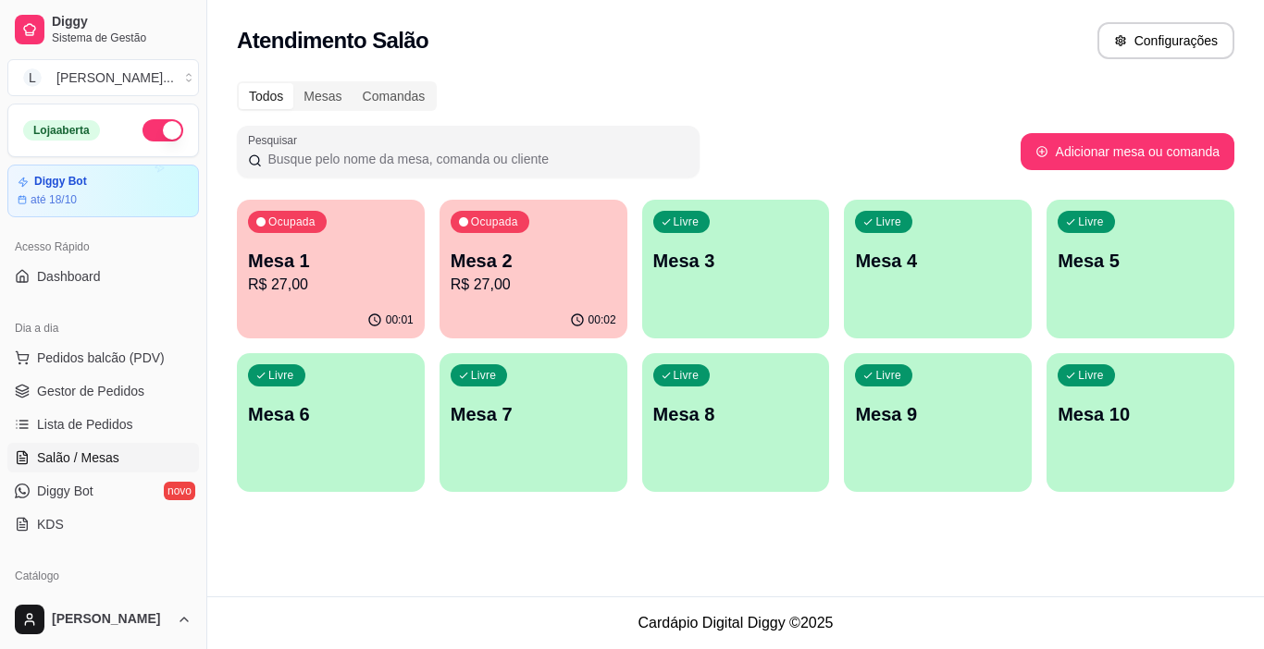
click at [291, 304] on div "00:01" at bounding box center [331, 320] width 188 height 36
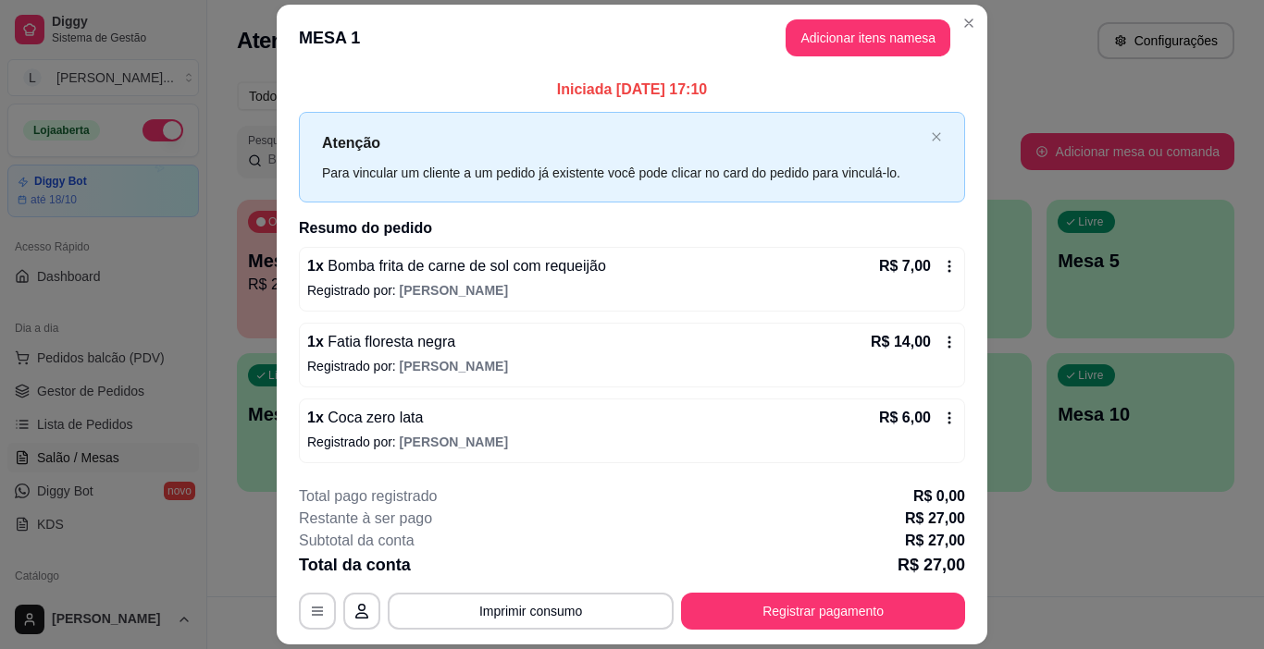
click at [946, 269] on icon at bounding box center [949, 266] width 15 height 15
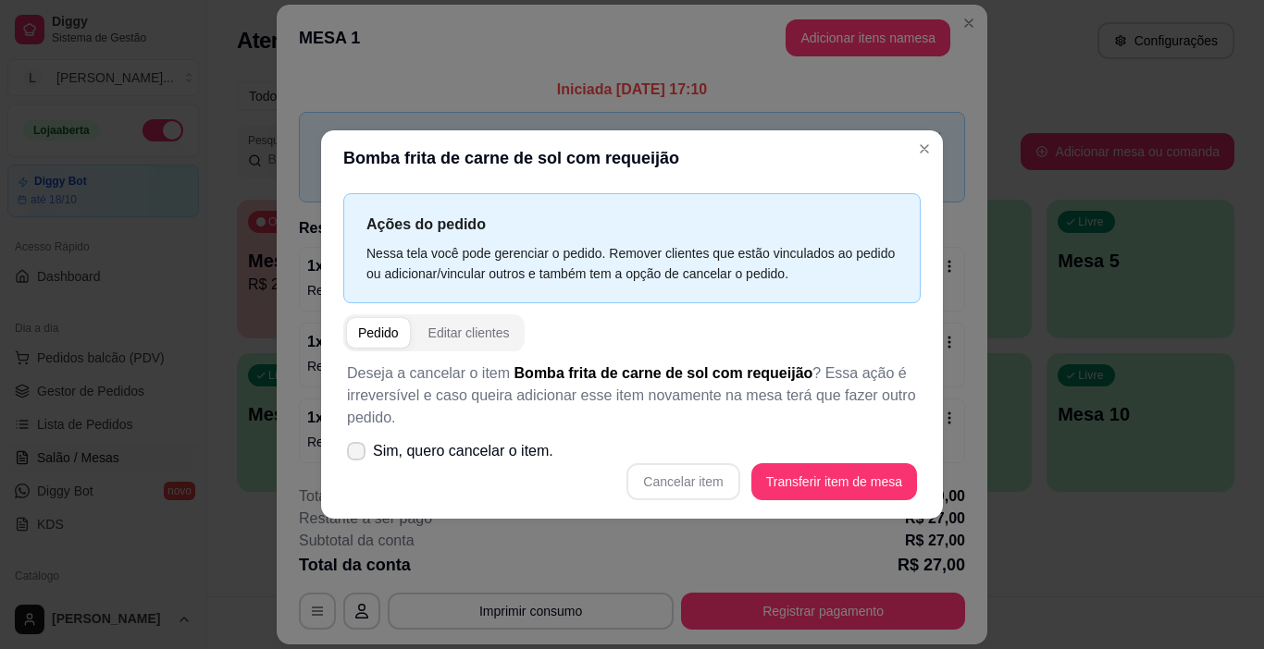
click at [402, 454] on span "Sim, quero cancelar o item." at bounding box center [463, 451] width 180 height 22
click at [358, 455] on input "Sim, quero cancelar o item." at bounding box center [352, 461] width 12 height 12
checkbox input "true"
click at [722, 479] on button "Cancelar item" at bounding box center [682, 481] width 113 height 37
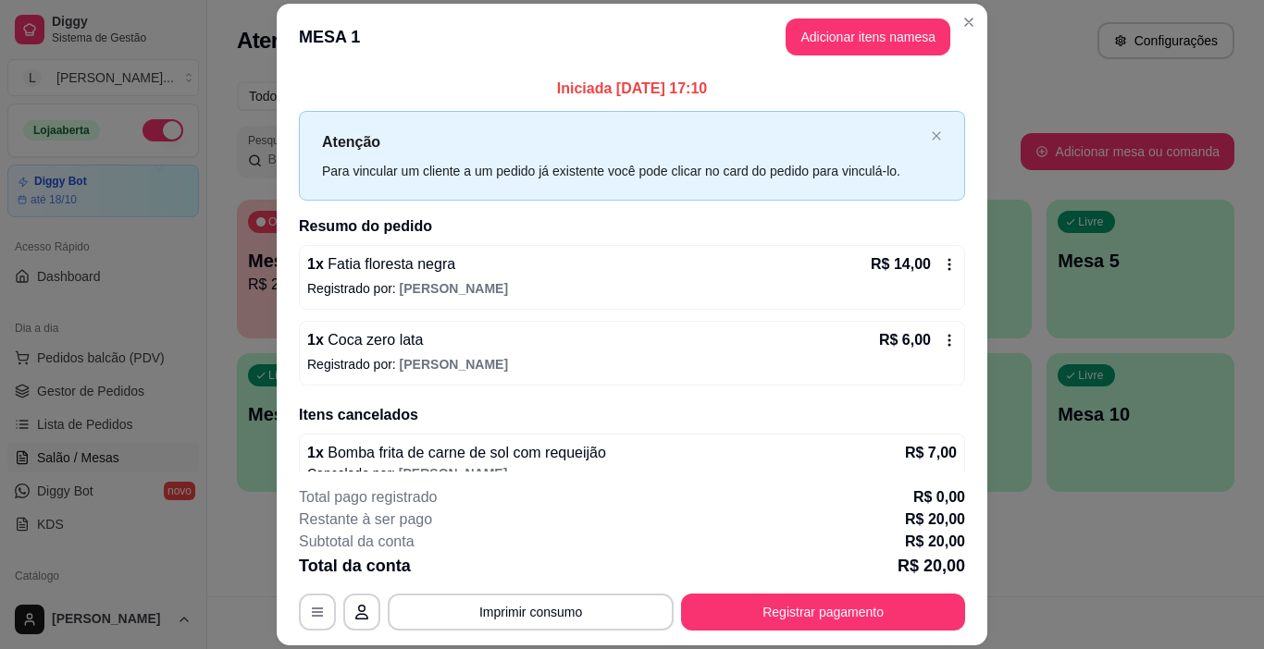
click at [942, 259] on icon at bounding box center [949, 264] width 15 height 15
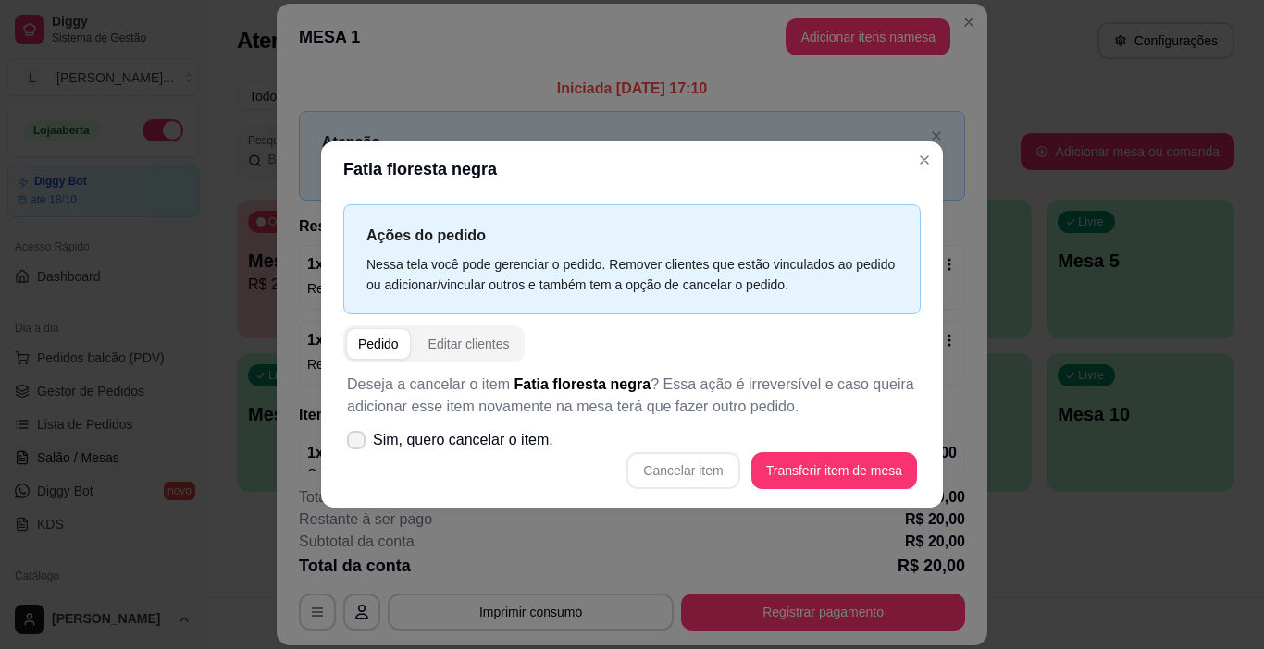
click at [386, 443] on span "Sim, quero cancelar o item." at bounding box center [463, 440] width 180 height 22
click at [358, 444] on input "Sim, quero cancelar o item." at bounding box center [352, 450] width 12 height 12
checkbox input "true"
click at [689, 472] on button "Cancelar item" at bounding box center [682, 470] width 113 height 37
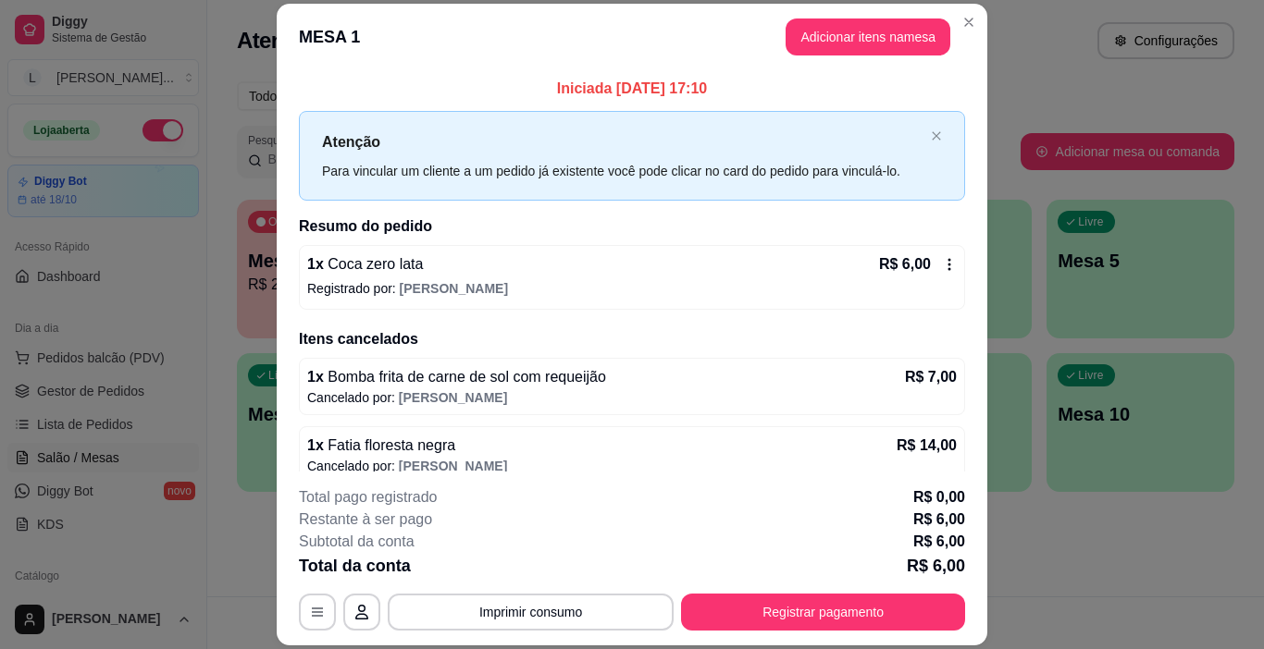
click at [942, 265] on icon at bounding box center [949, 264] width 15 height 15
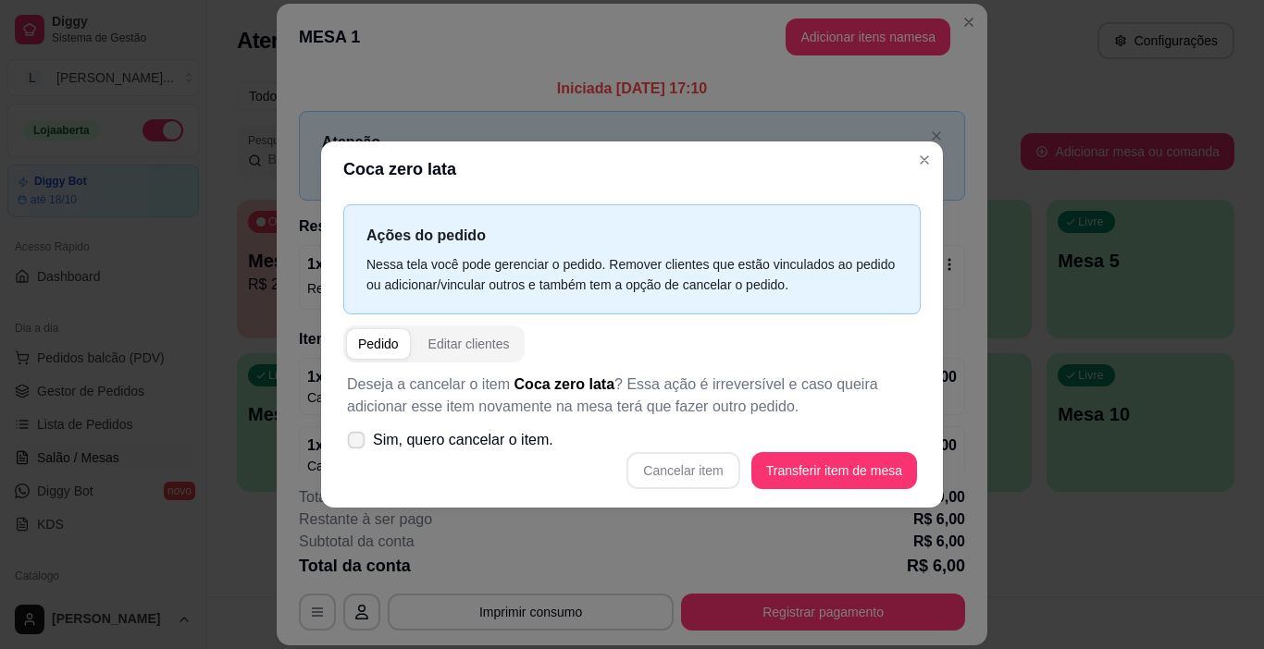
click at [493, 442] on span "Sim, quero cancelar o item." at bounding box center [463, 440] width 180 height 22
click at [358, 444] on input "Sim, quero cancelar o item." at bounding box center [352, 450] width 12 height 12
checkbox input "true"
click at [673, 467] on button "Cancelar item" at bounding box center [683, 471] width 110 height 36
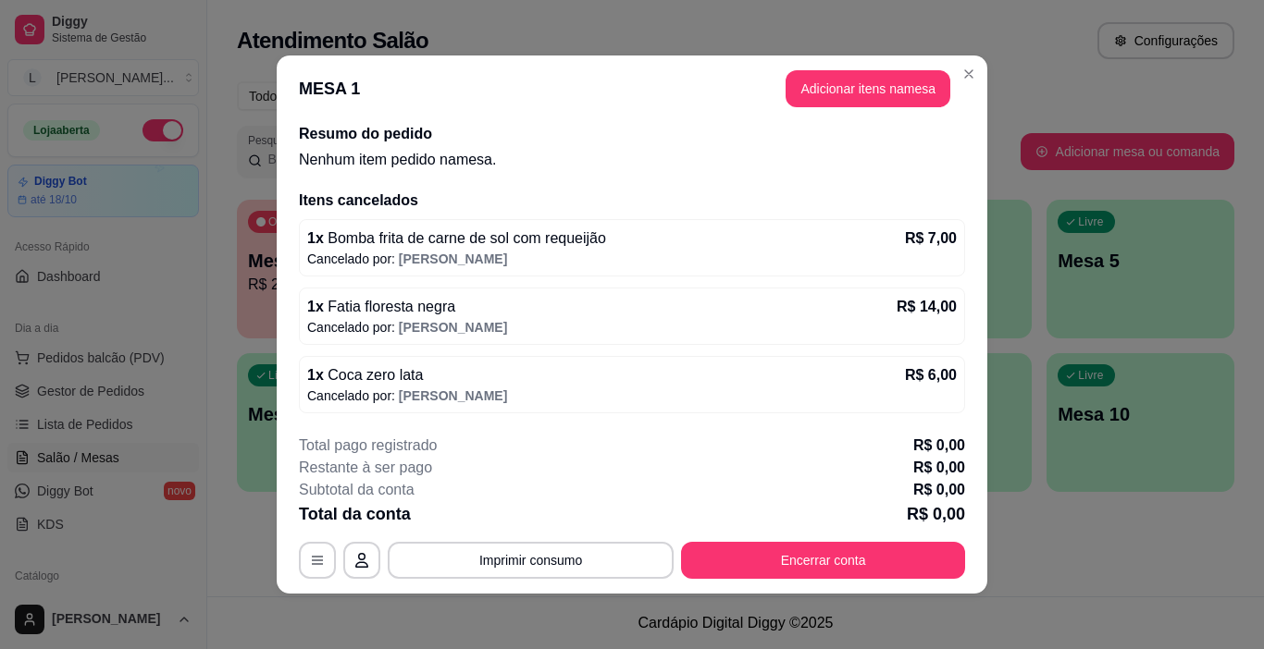
scroll to position [44, 0]
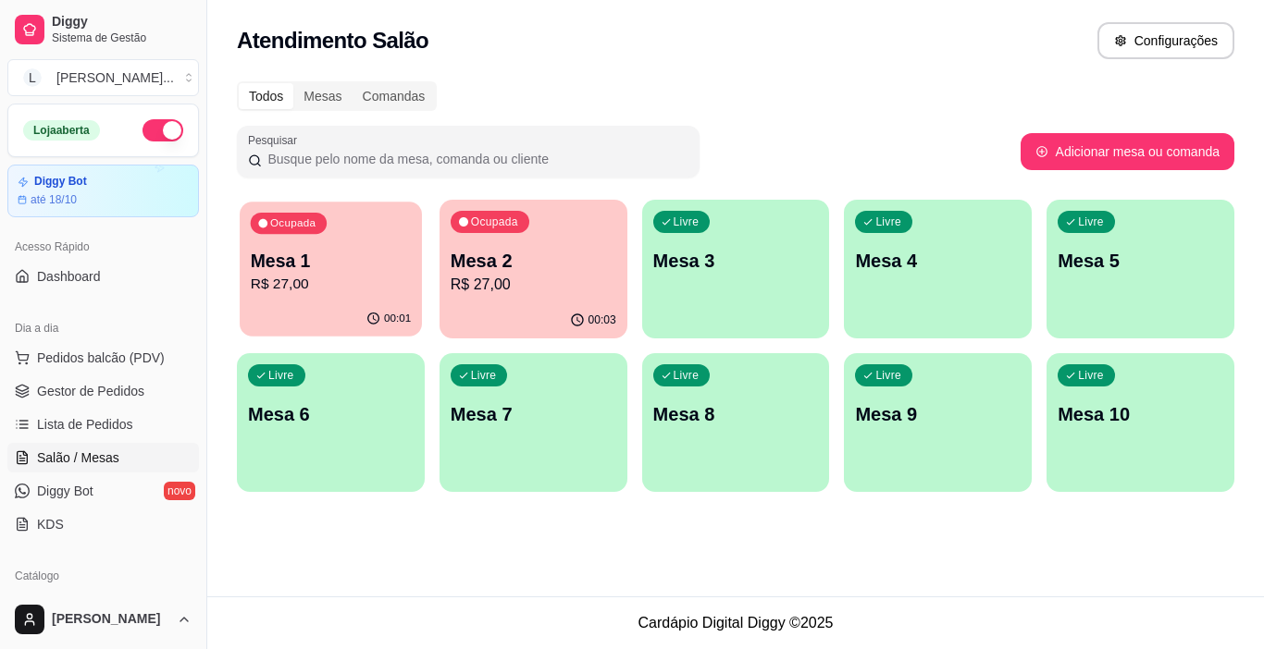
click at [270, 292] on p "R$ 27,00" at bounding box center [331, 284] width 160 height 21
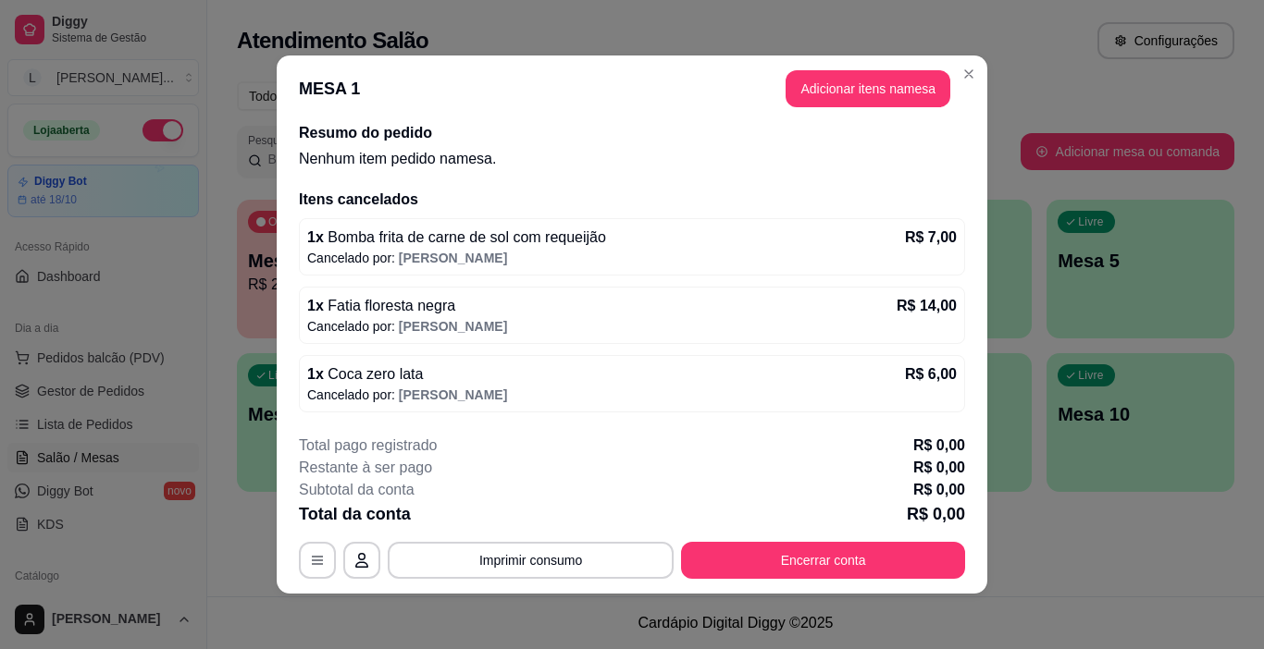
scroll to position [4, 0]
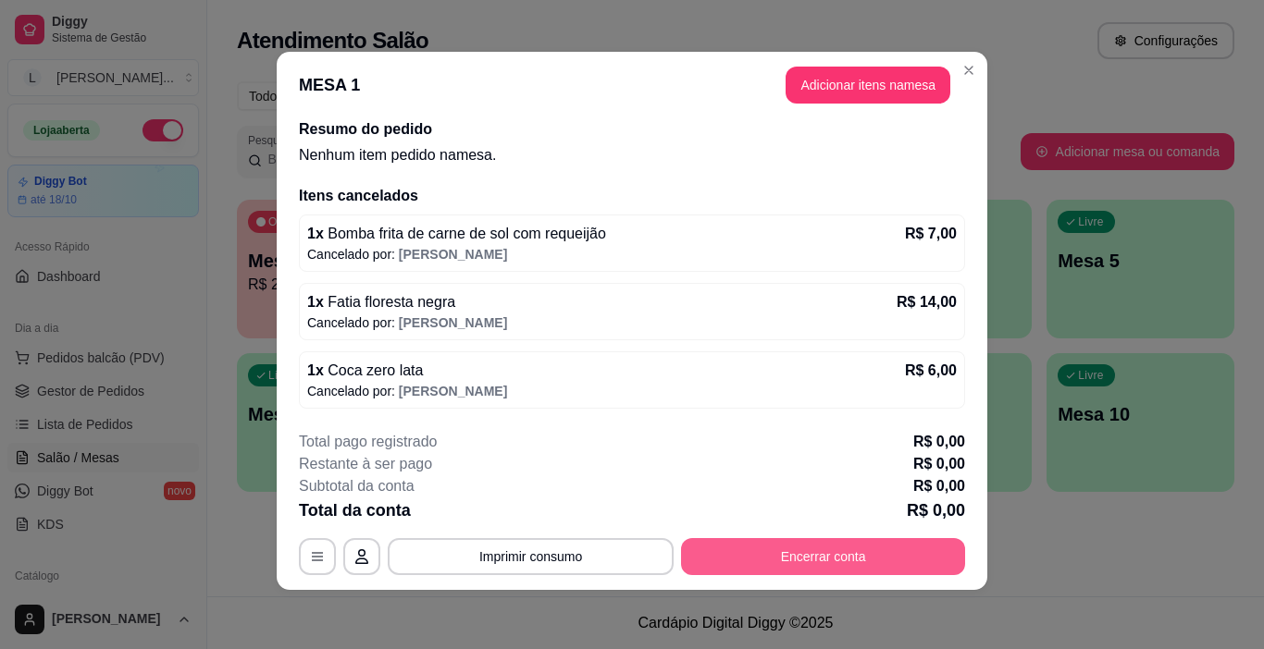
click at [849, 555] on button "Encerrar conta" at bounding box center [823, 556] width 284 height 37
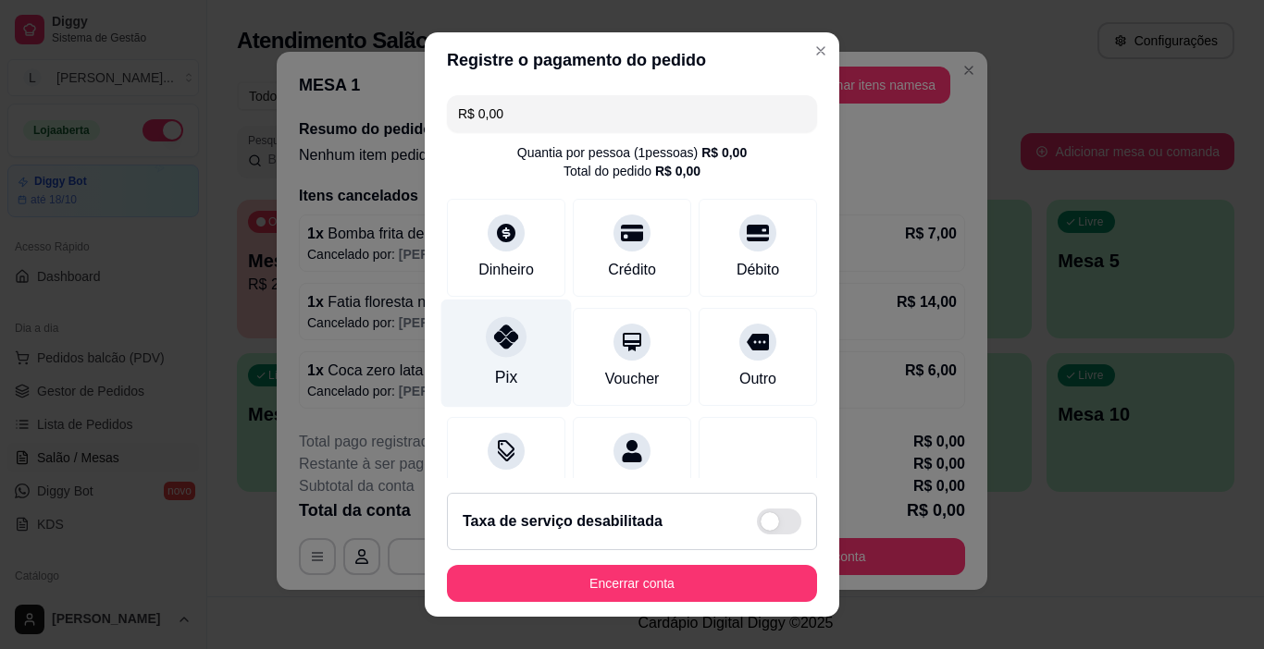
click at [482, 367] on div "Pix" at bounding box center [506, 354] width 130 height 108
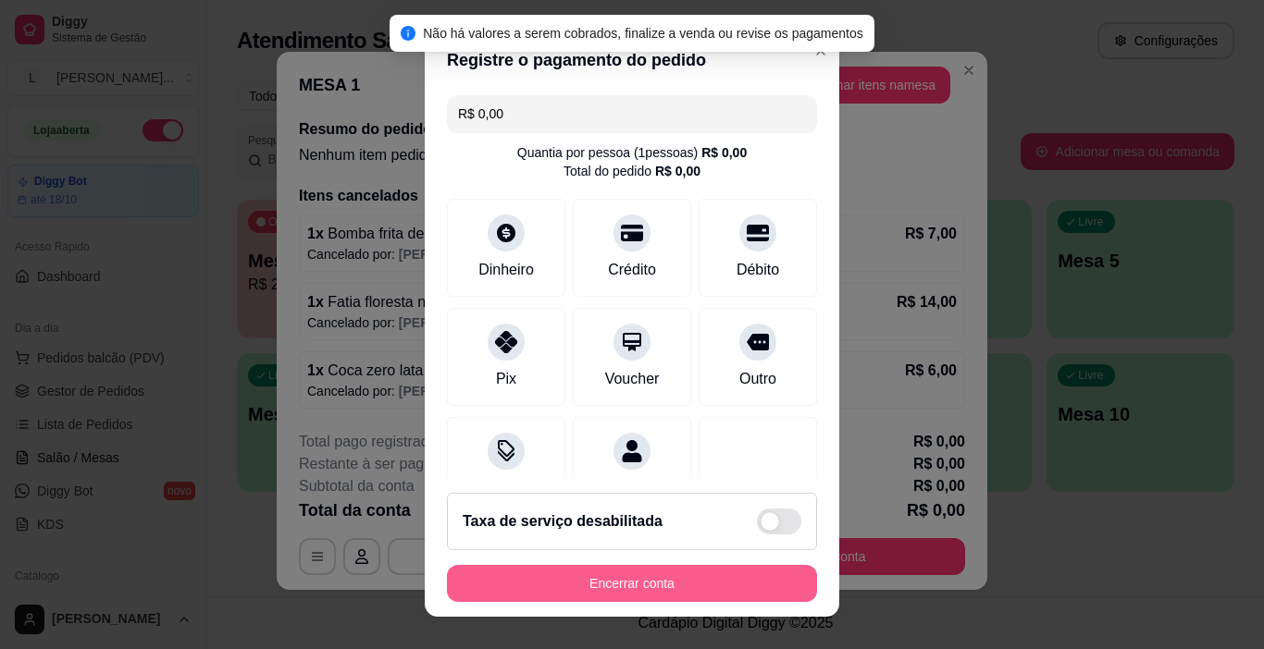
click at [656, 589] on button "Encerrar conta" at bounding box center [632, 583] width 370 height 37
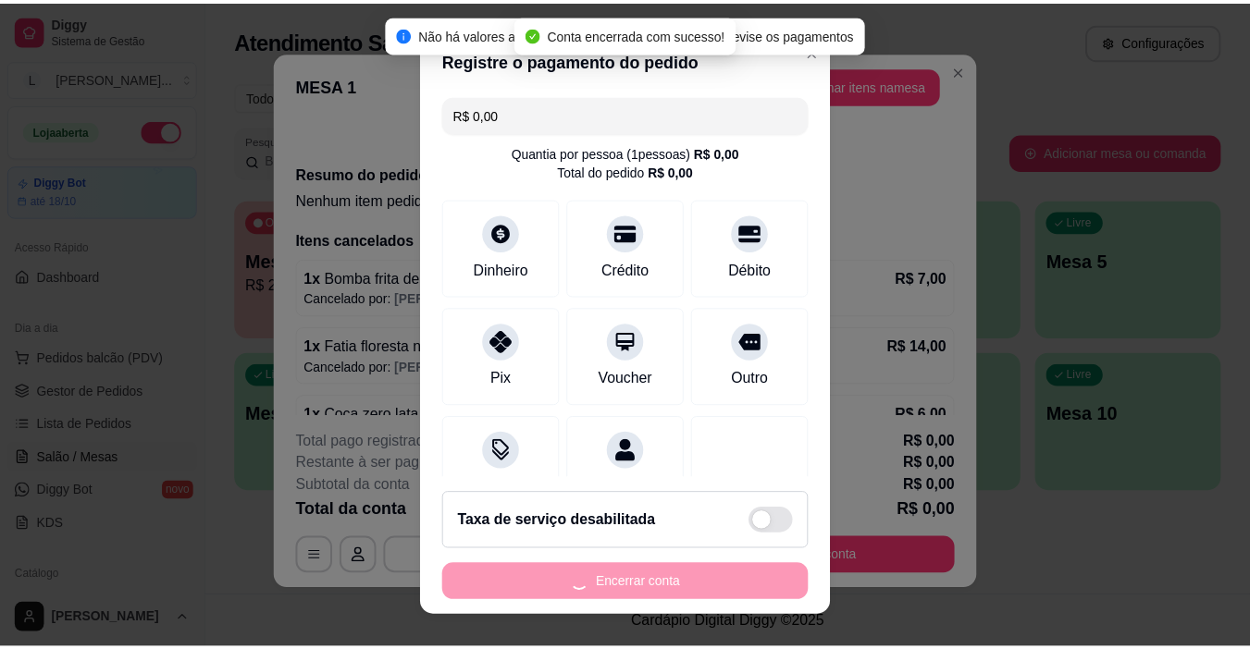
scroll to position [0, 0]
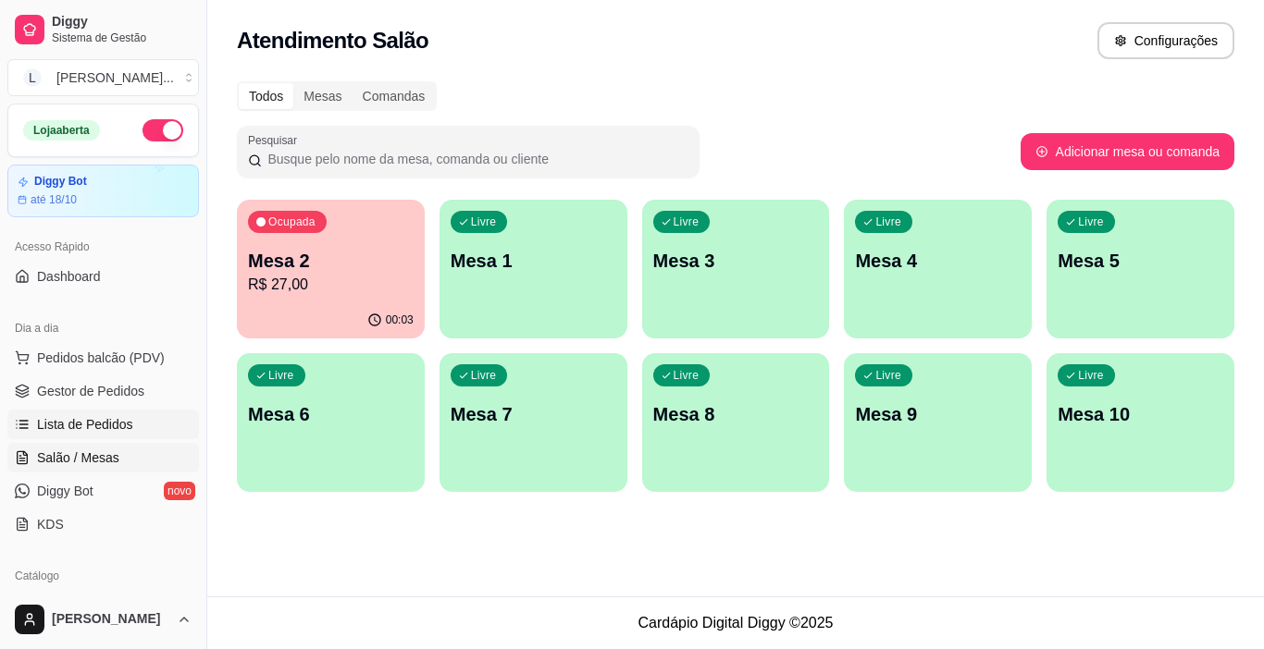
click at [123, 417] on span "Lista de Pedidos" at bounding box center [85, 424] width 96 height 19
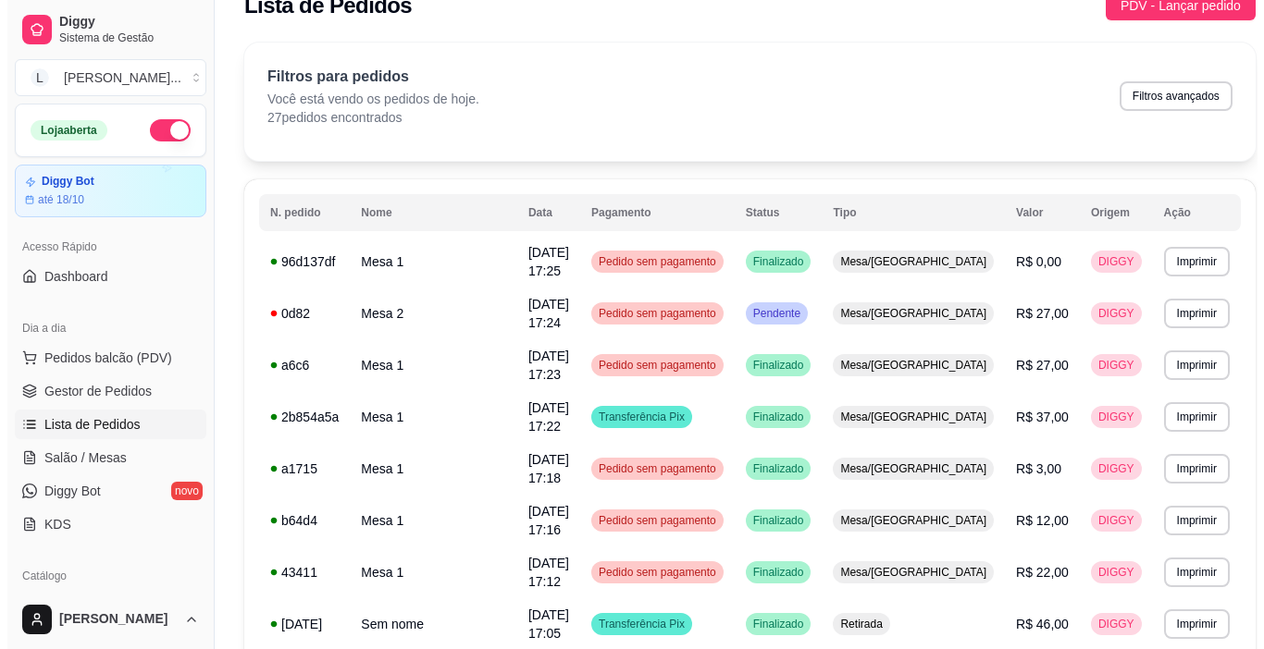
scroll to position [3, 0]
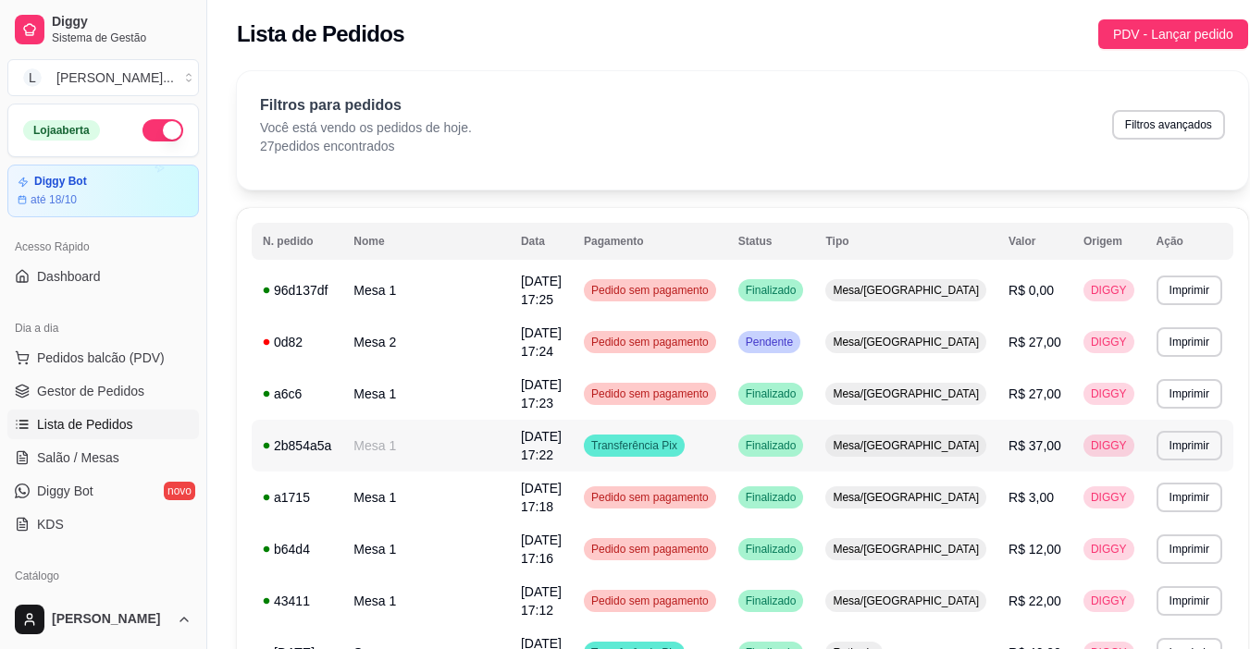
click at [1012, 452] on span "R$ 37,00" at bounding box center [1034, 445] width 53 height 15
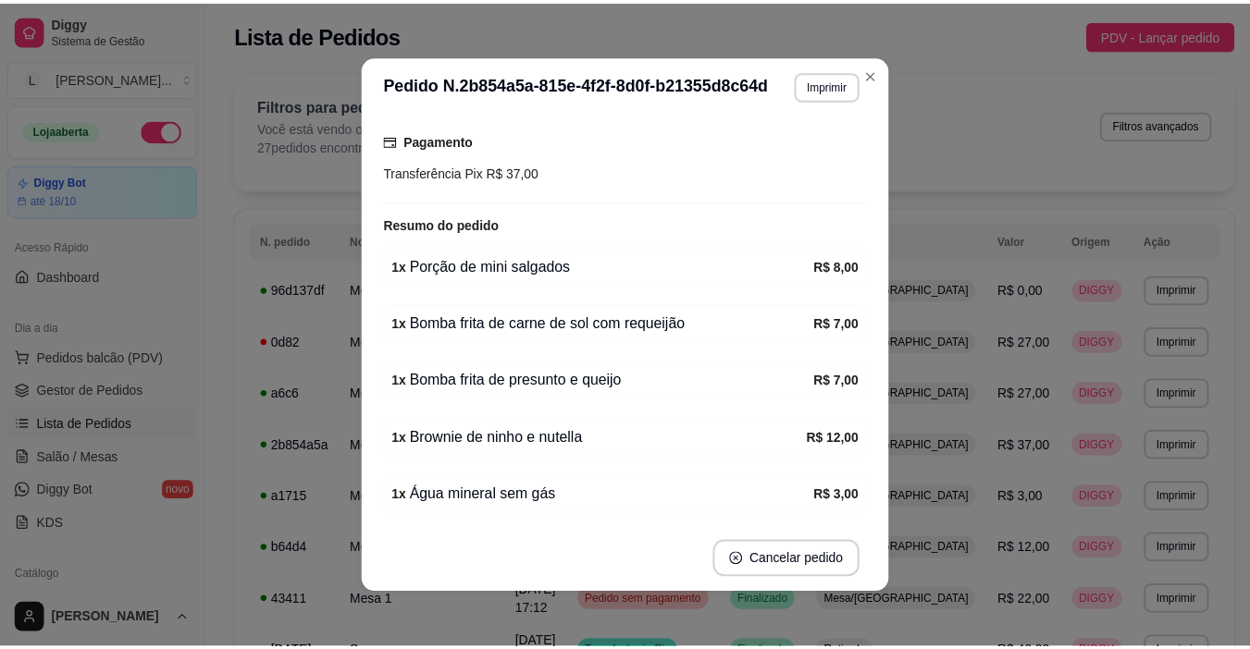
scroll to position [253, 0]
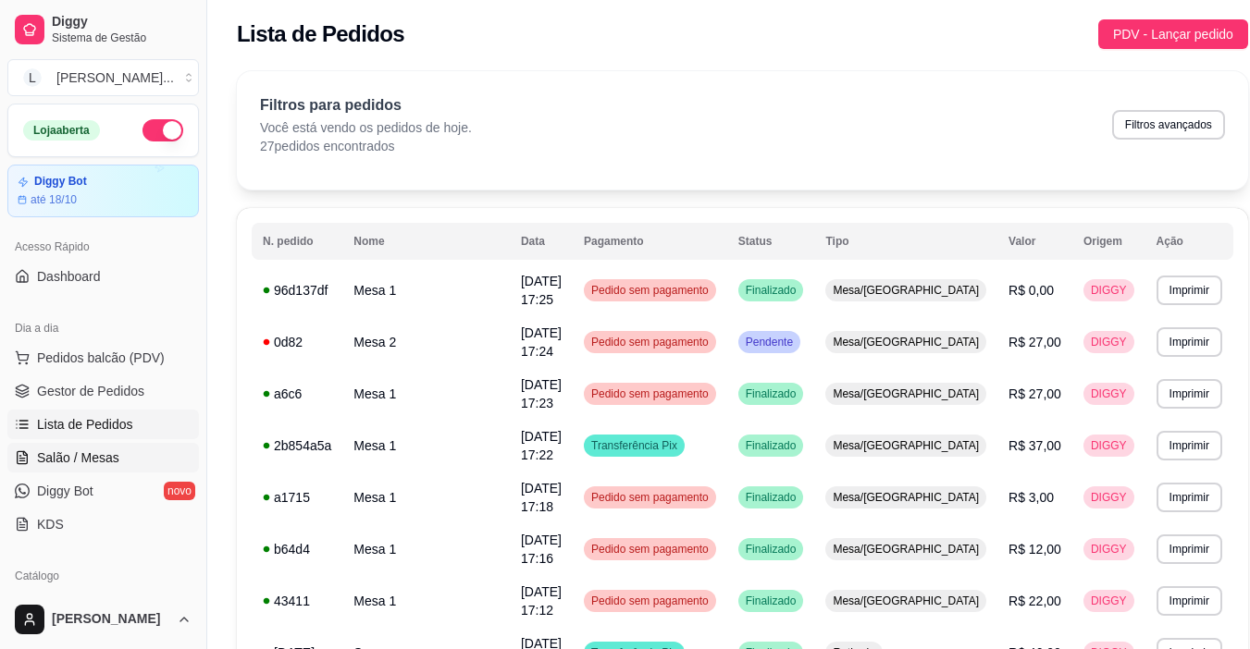
click at [95, 468] on link "Salão / Mesas" at bounding box center [102, 458] width 191 height 30
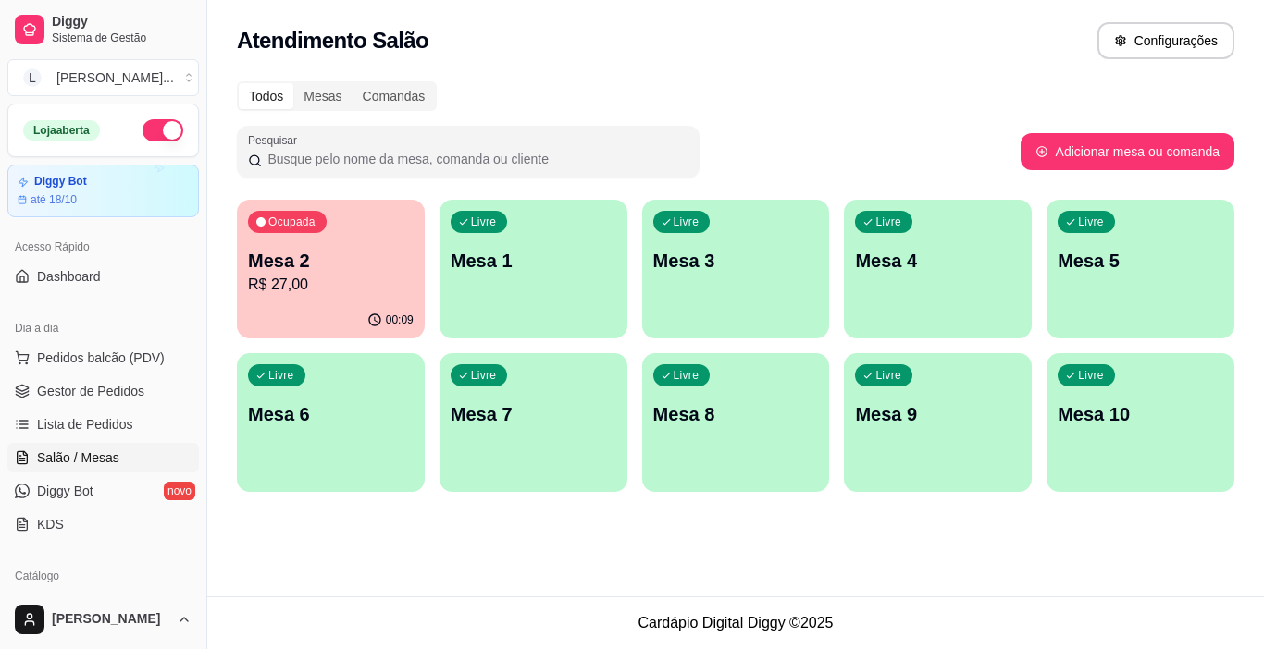
click at [316, 297] on div "Ocupada Mesa 2 R$ 27,00" at bounding box center [331, 251] width 188 height 103
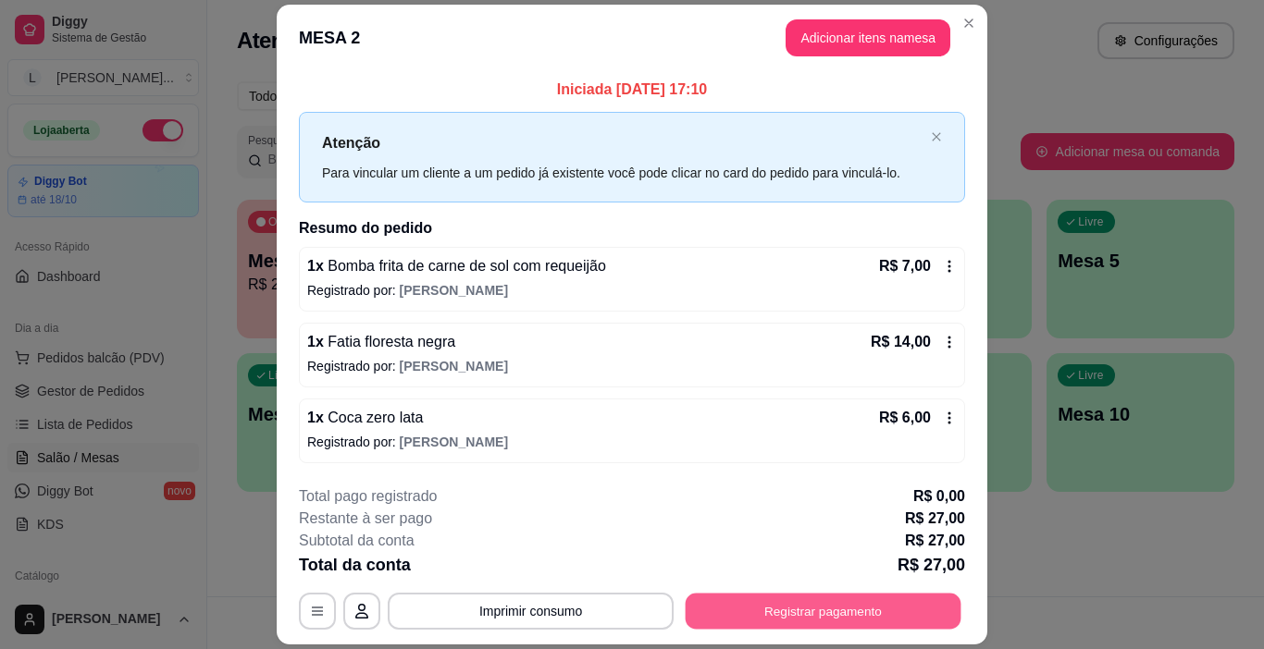
click at [914, 606] on button "Registrar pagamento" at bounding box center [823, 611] width 276 height 36
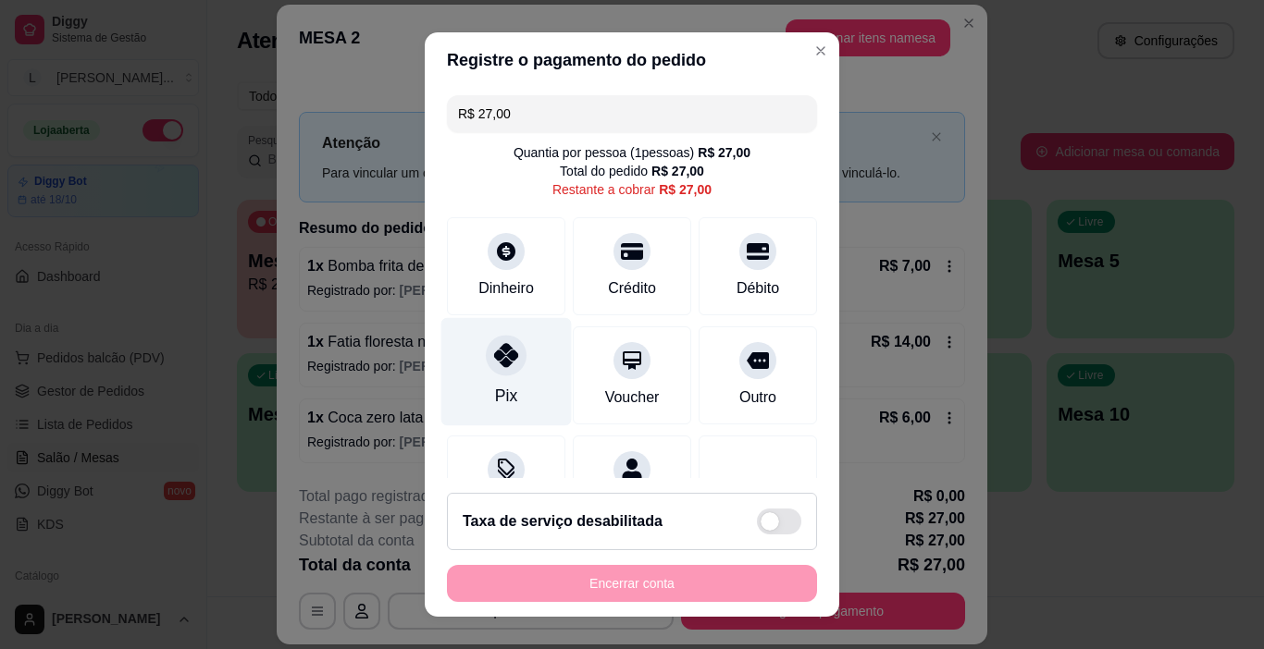
click at [510, 352] on div at bounding box center [506, 356] width 41 height 41
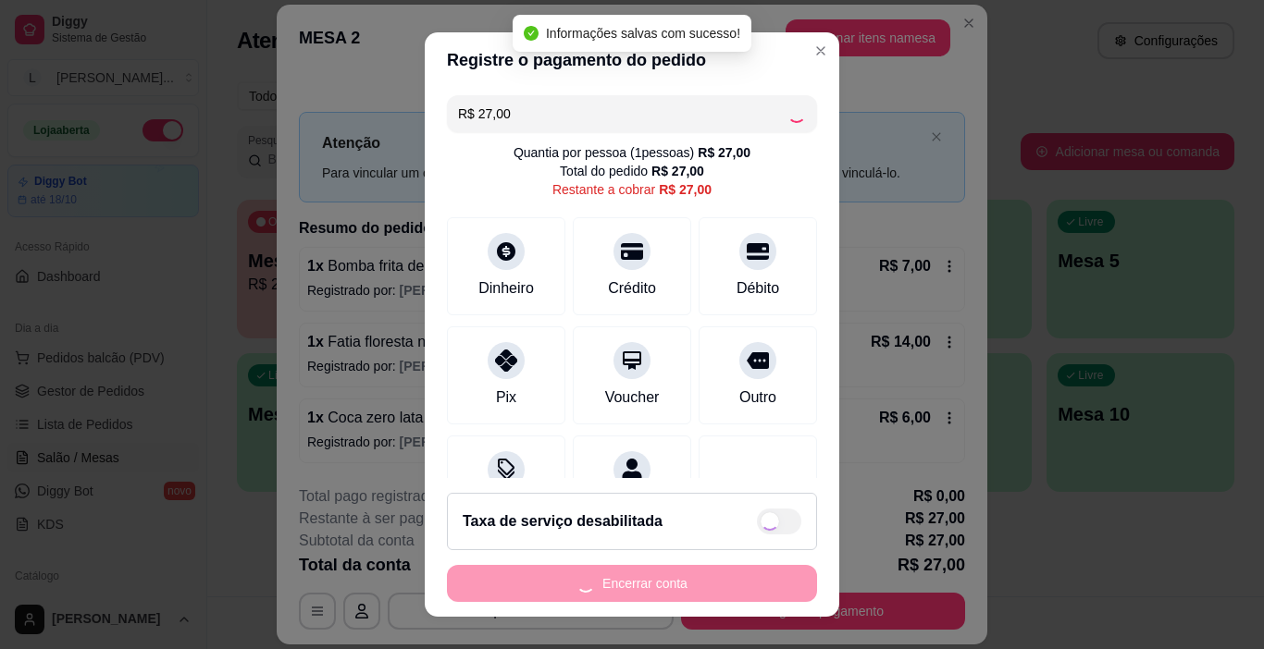
type input "R$ 0,00"
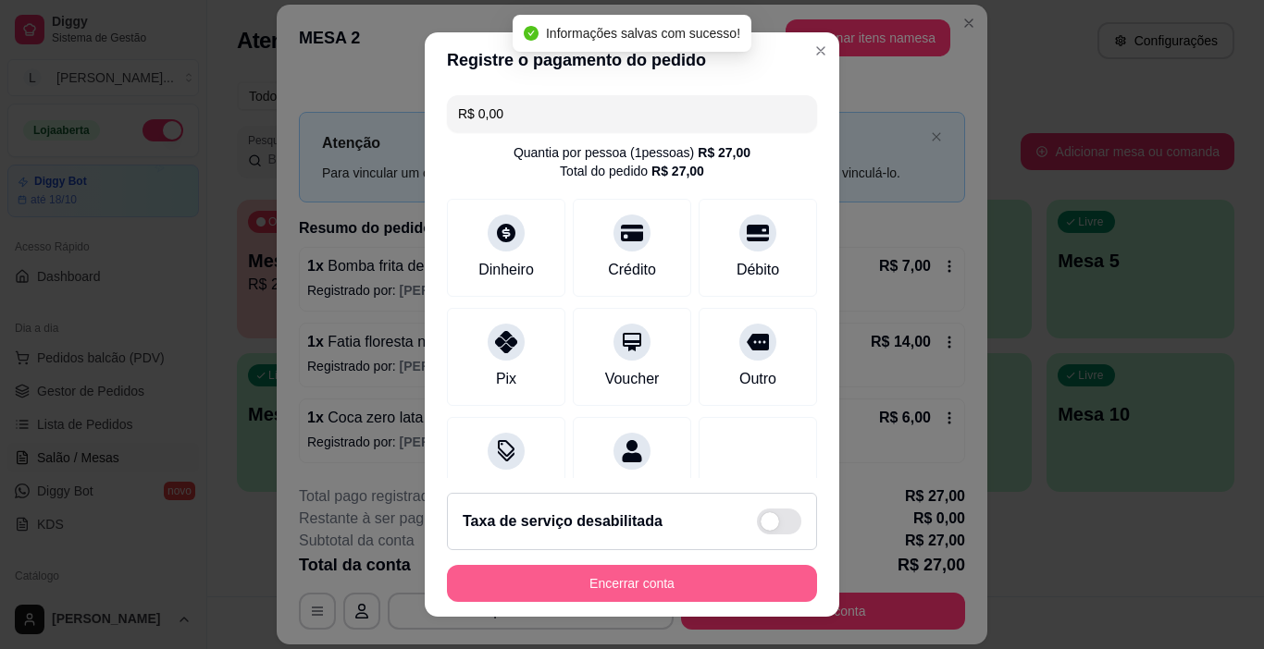
click at [657, 576] on button "Encerrar conta" at bounding box center [632, 583] width 370 height 37
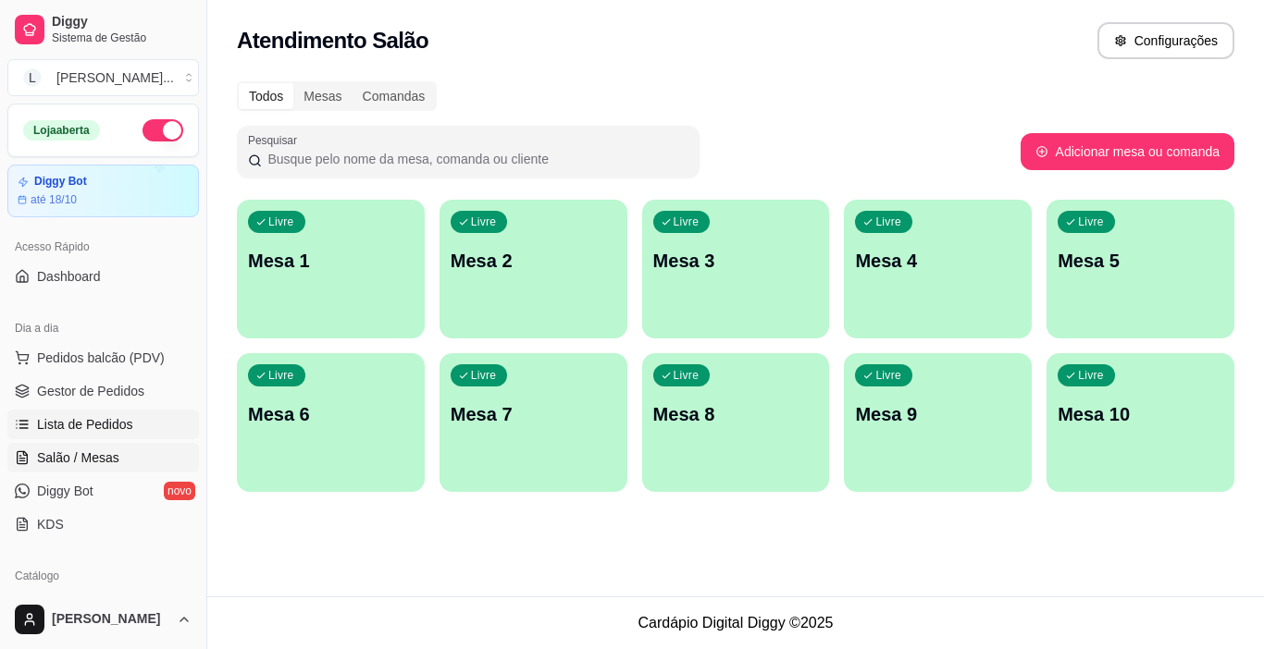
click at [43, 431] on span "Lista de Pedidos" at bounding box center [85, 424] width 96 height 19
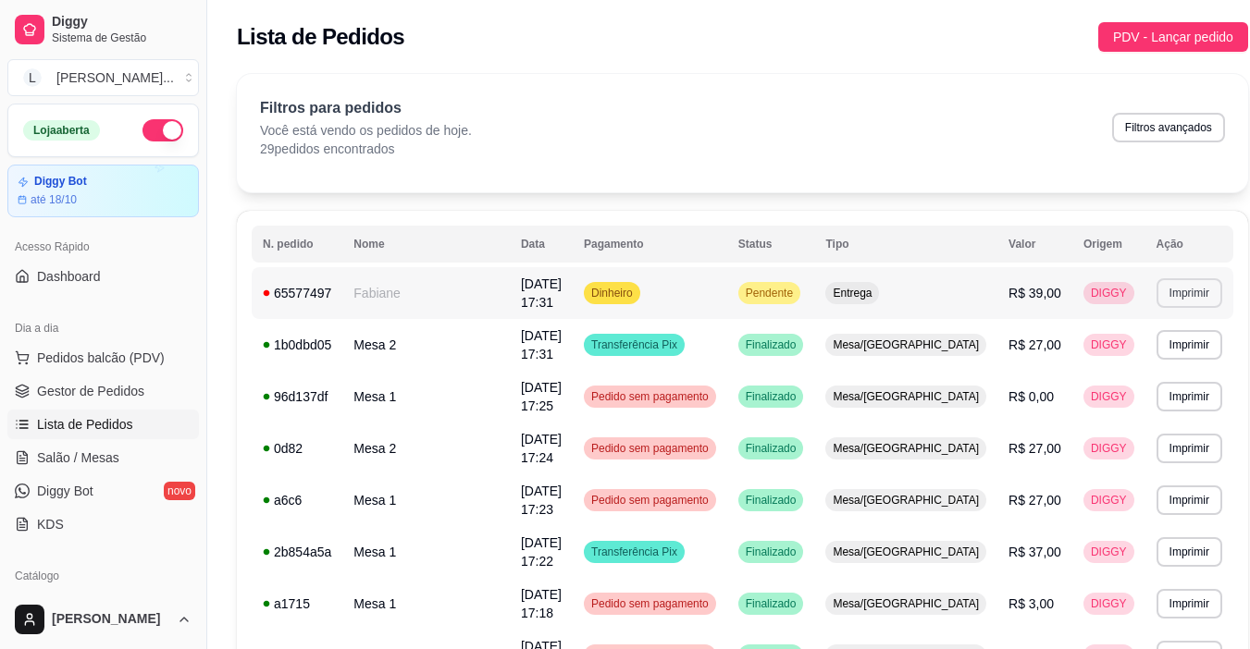
click at [1184, 290] on button "Imprimir" at bounding box center [1189, 293] width 66 height 30
click at [1120, 354] on button "IMPRESSORA" at bounding box center [1145, 351] width 107 height 24
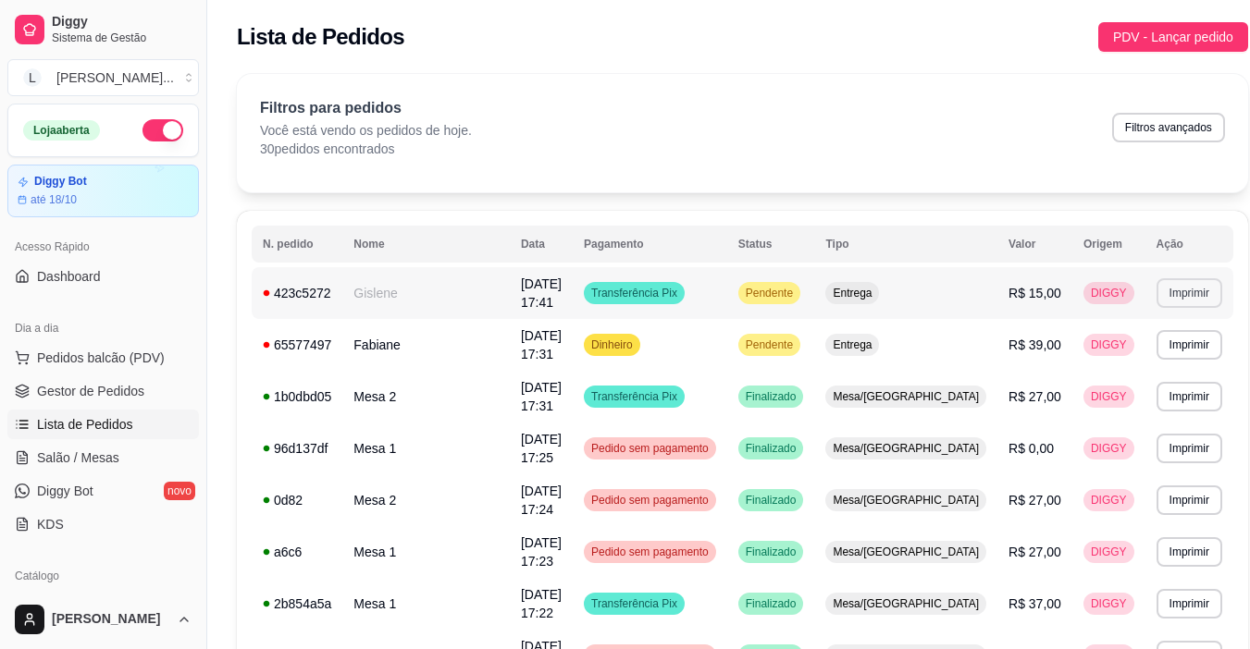
click at [1176, 294] on button "Imprimir" at bounding box center [1189, 293] width 66 height 30
click at [1105, 357] on button "IMPRESSORA" at bounding box center [1130, 359] width 134 height 30
click at [902, 341] on td "Entrega" at bounding box center [905, 345] width 183 height 52
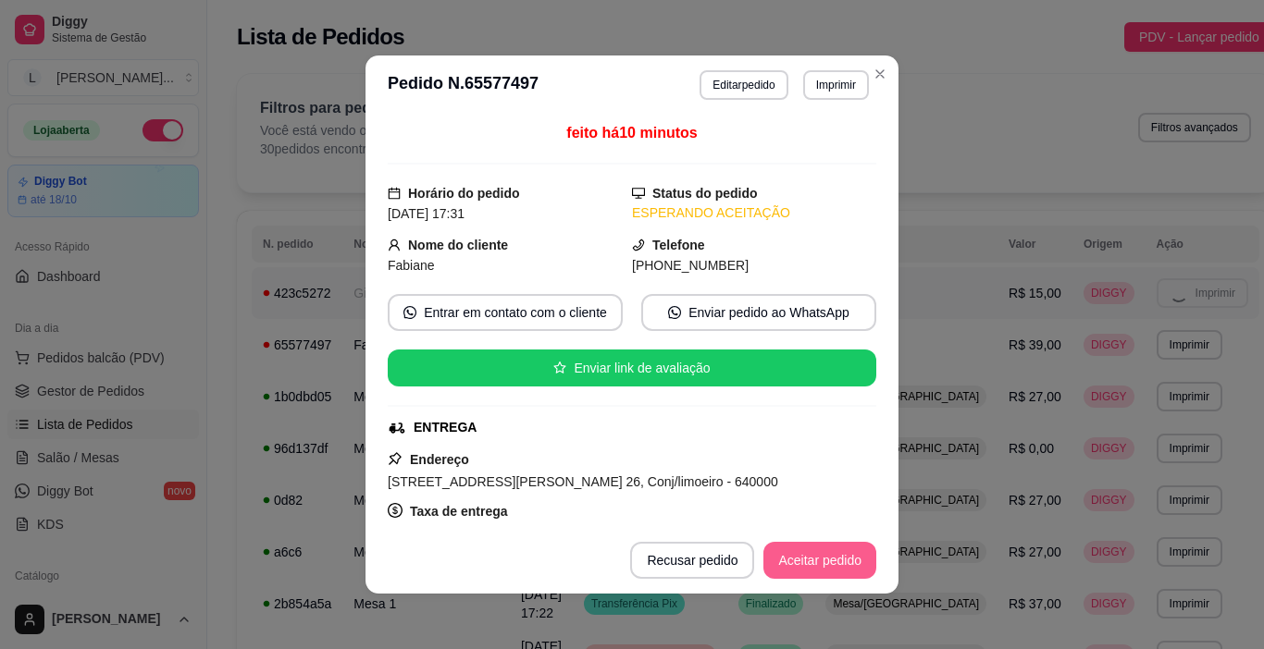
click at [824, 564] on button "Aceitar pedido" at bounding box center [819, 560] width 113 height 37
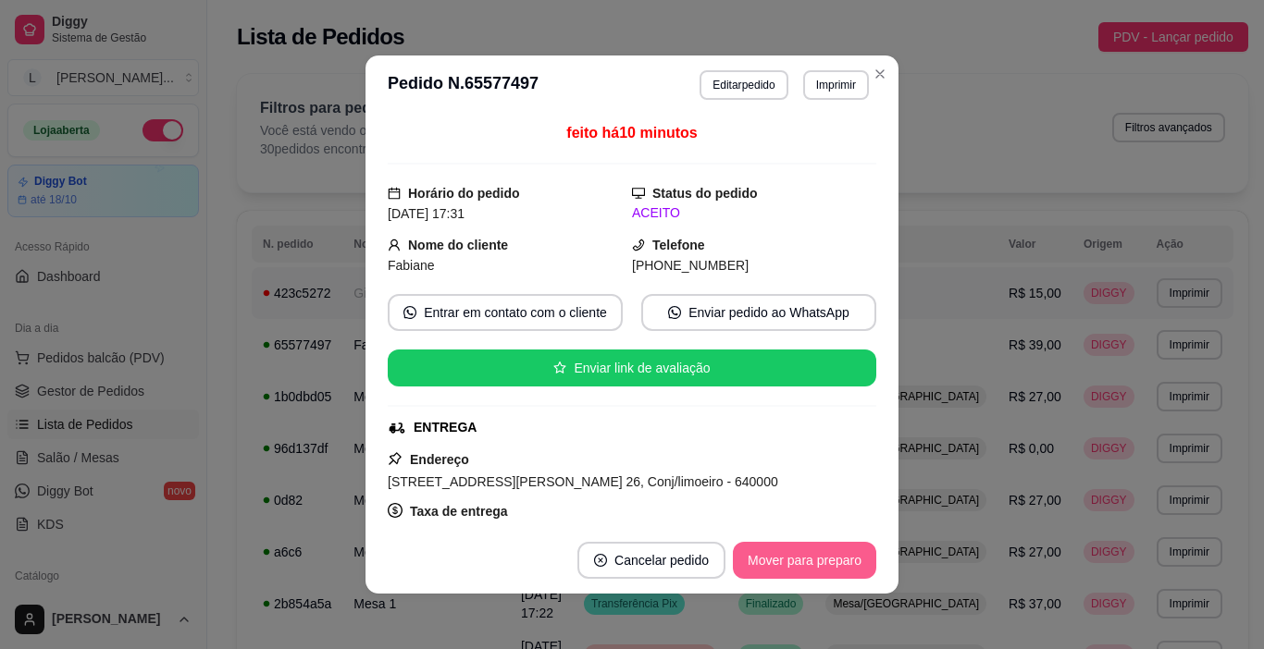
click at [824, 564] on button "Mover para preparo" at bounding box center [804, 560] width 143 height 37
click at [826, 564] on button "Mover para entrega" at bounding box center [805, 560] width 142 height 37
click at [826, 564] on button "Mover para finalizado" at bounding box center [799, 561] width 149 height 36
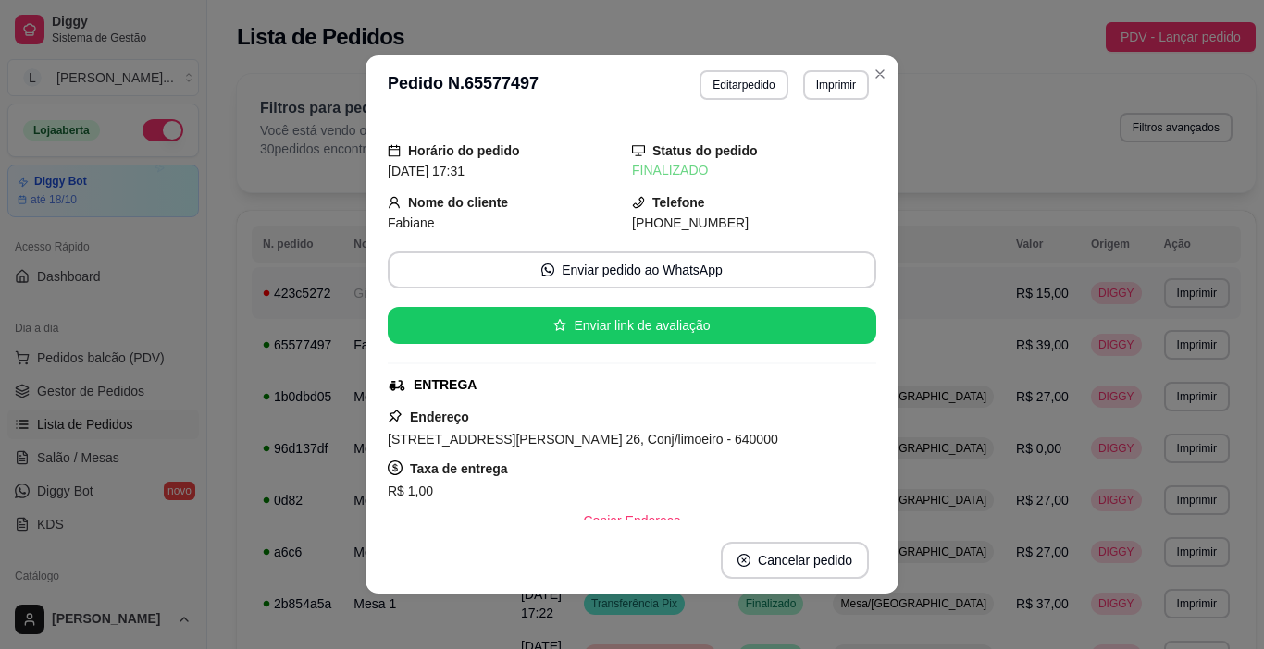
click at [915, 315] on td "Entrega" at bounding box center [912, 293] width 183 height 52
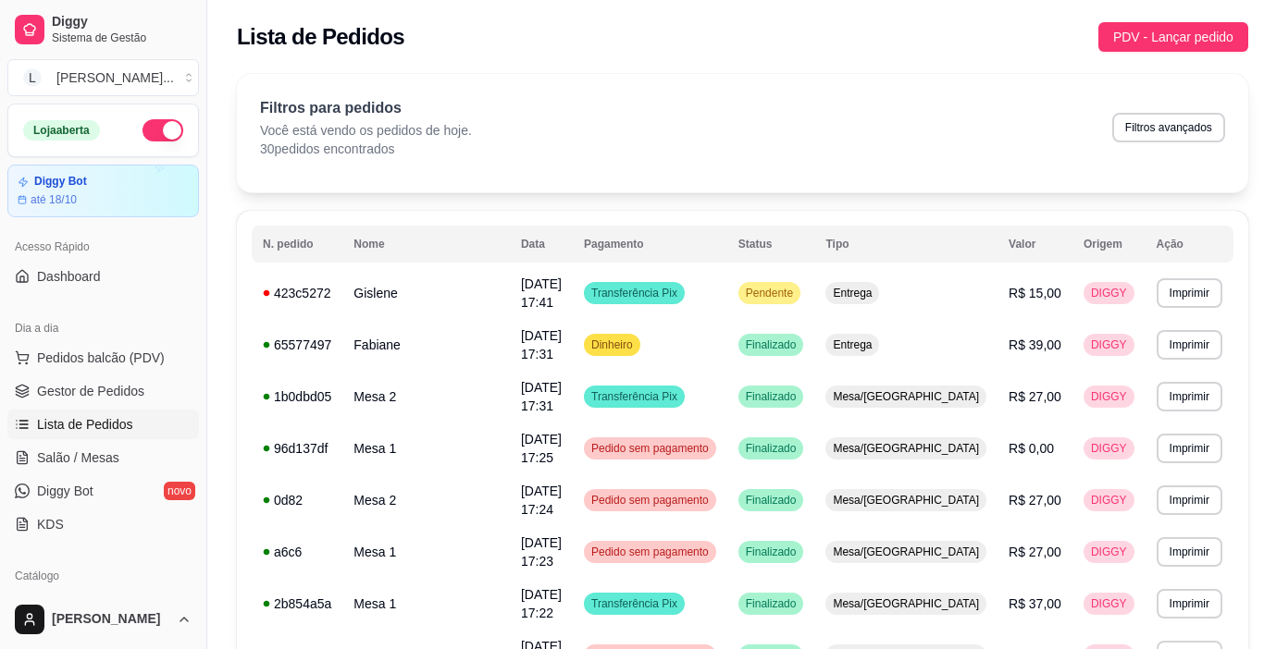
click at [747, 285] on div "feito há 1 minutos Horário do pedido 05/10/2025 17:41 Status do pedido ESPERAND…" at bounding box center [632, 321] width 488 height 398
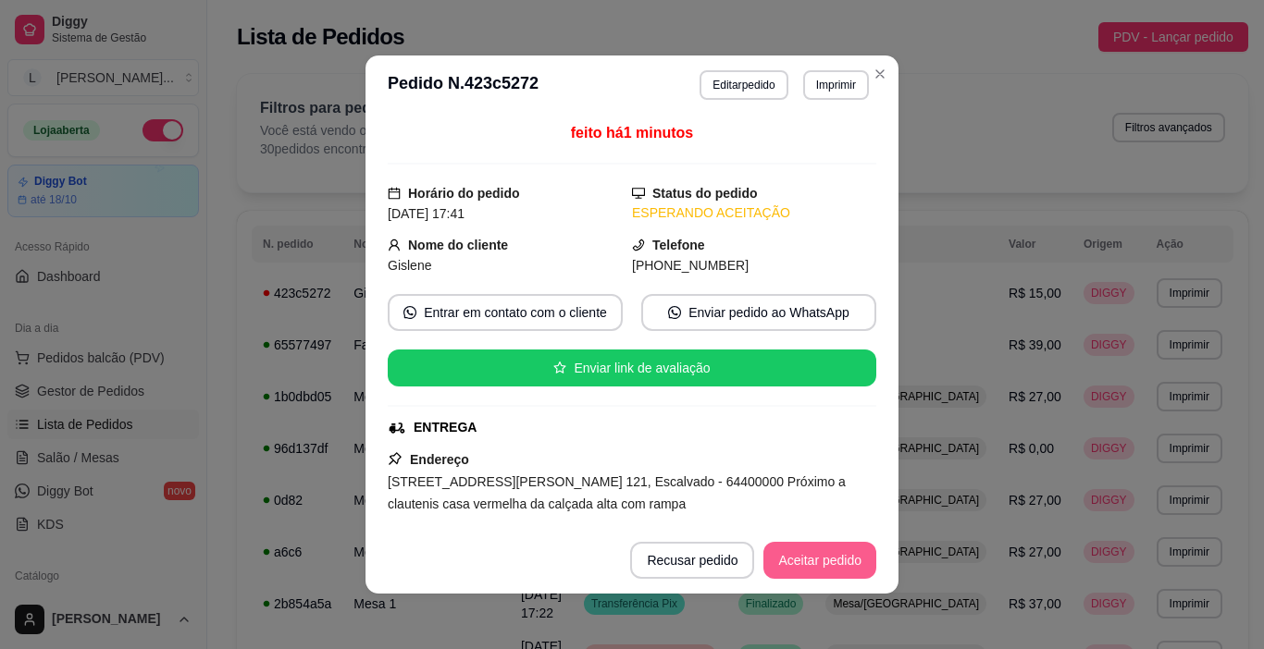
click at [776, 553] on button "Aceitar pedido" at bounding box center [819, 560] width 113 height 37
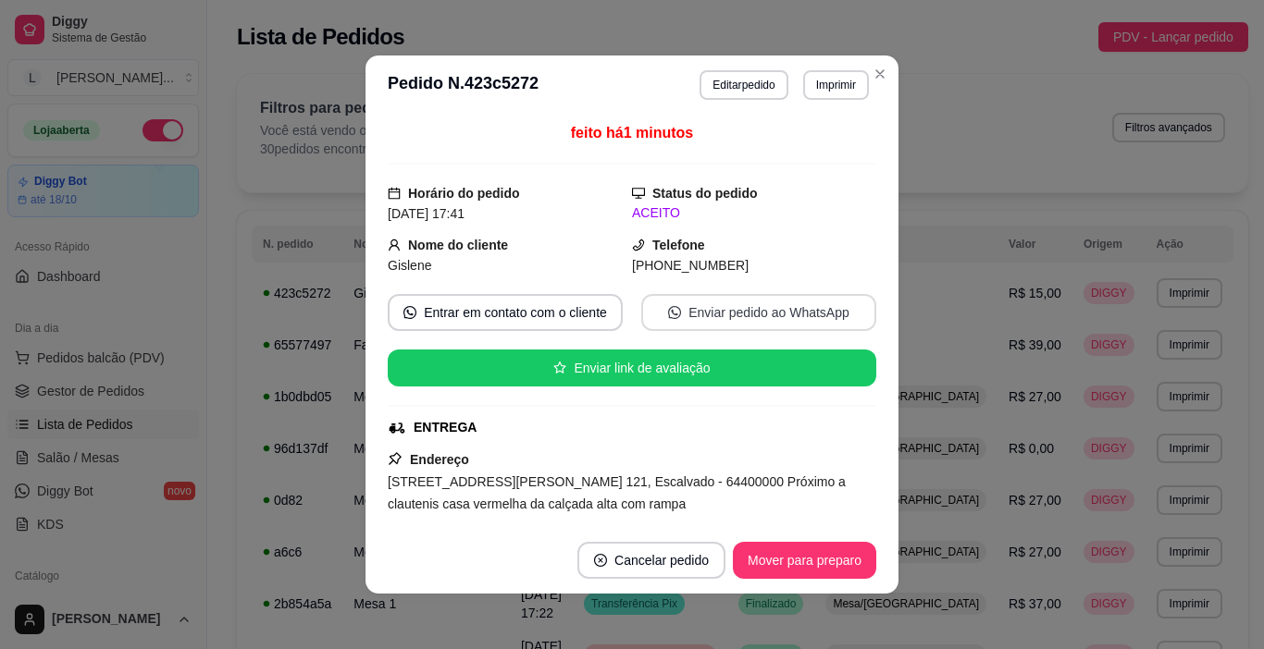
drag, startPoint x: 766, startPoint y: 297, endPoint x: 772, endPoint y: 278, distance: 20.2
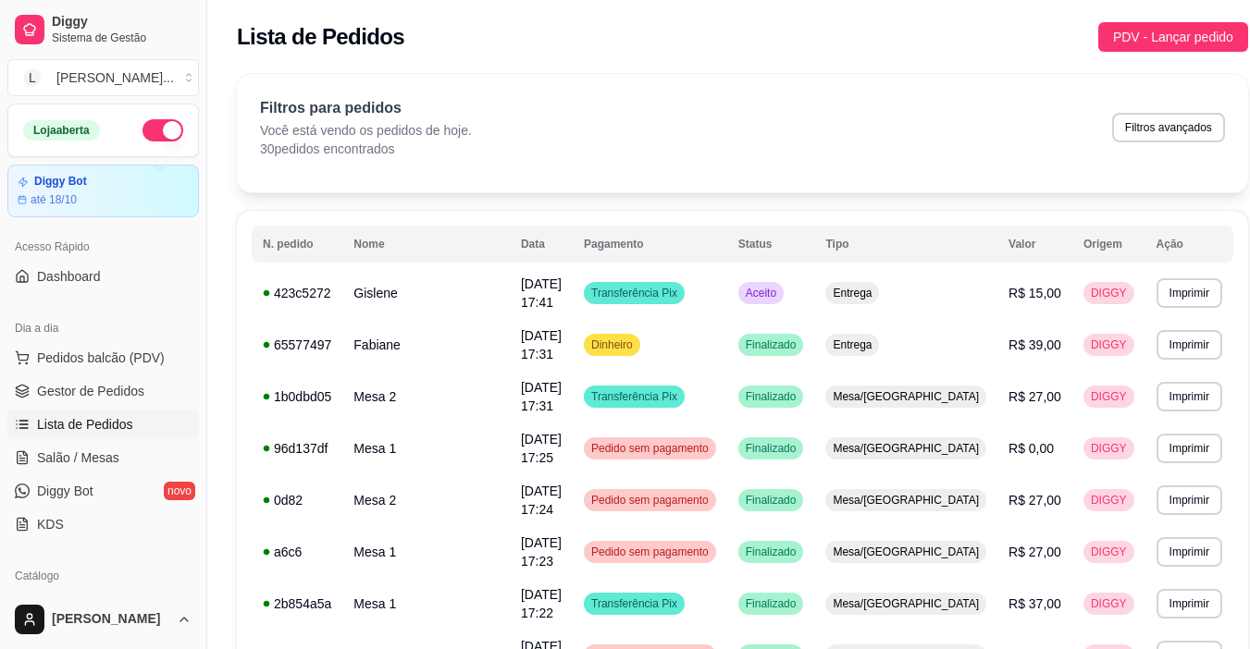
click at [873, 77] on div "Filtros para pedidos Você está vendo os pedidos de hoje. 30 pedidos encontrados…" at bounding box center [742, 133] width 1011 height 118
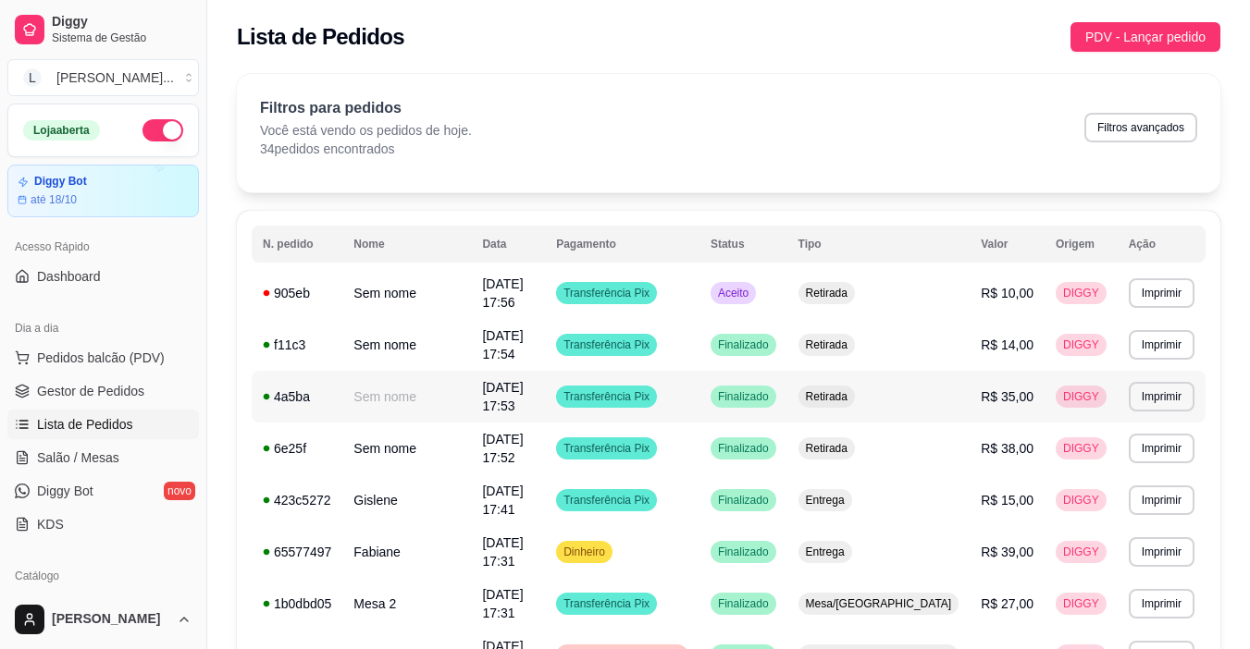
click at [699, 379] on td "Transferência Pix" at bounding box center [622, 397] width 154 height 52
